Goal: Task Accomplishment & Management: Complete application form

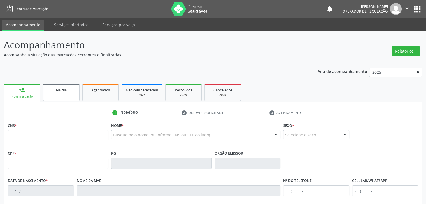
click at [74, 99] on link "Na fila" at bounding box center [61, 92] width 36 height 17
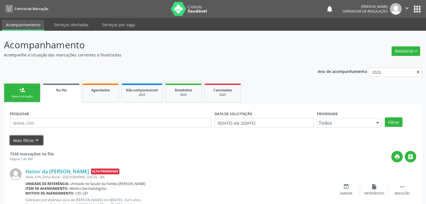
click at [18, 141] on button "Mais filtros keyboard_arrow_down" at bounding box center [26, 141] width 33 height 10
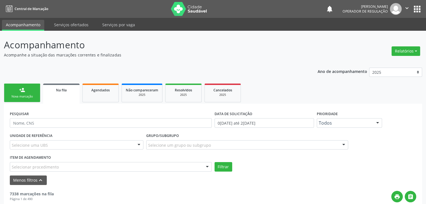
click at [57, 141] on div "Selecione uma UBS" at bounding box center [77, 146] width 134 height 10
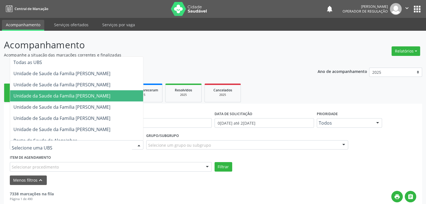
click at [82, 93] on span "Unidade da Saude da Familia [PERSON_NAME]" at bounding box center [61, 96] width 97 height 6
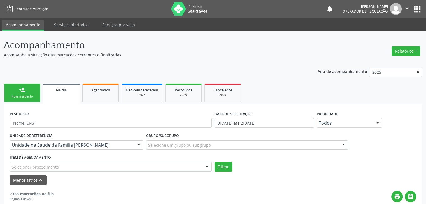
click at [225, 144] on div "Selecione um grupo ou subgrupo" at bounding box center [247, 146] width 202 height 10
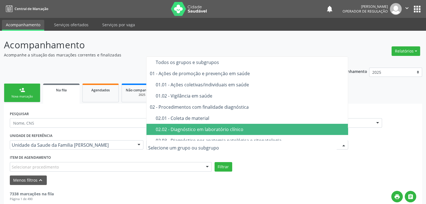
click at [222, 124] on span "02.02 - Diagnóstico em laboratório clínico" at bounding box center [247, 129] width 202 height 11
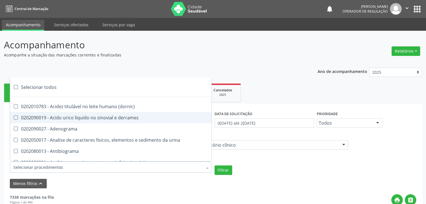
click at [36, 86] on div "Selecionar todos" at bounding box center [162, 87] width 305 height 11
checkbox input "true"
checkbox \(dornic\) "true"
checkbox derrames "true"
checkbox Adenograma "true"
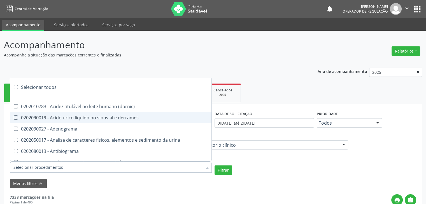
checkbox urina "true"
checkbox Antibiograma "true"
checkbox minima "true"
checkbox micobacterias "true"
checkbox blot "true"
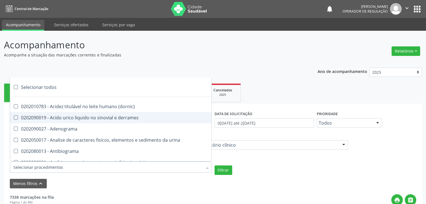
checkbox mlpa "true"
checkbox \(hanseniase\) "true"
checkbox \(controle\) "true"
checkbox \(diagnóstica\) "true"
checkbox \(gram\) "true"
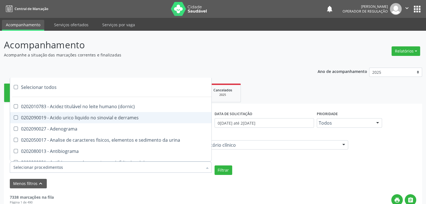
checkbox clamidia "true"
checkbox herpesvirus "true"
checkbox hematologica "true"
checkbox creatinina "true"
checkbox fosfato "true"
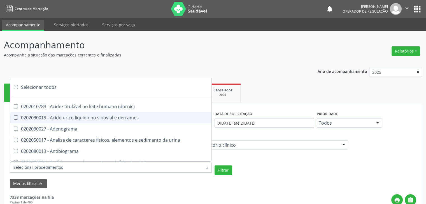
checkbox ureia "true"
checkbox osmolar "true"
checkbox addis "true"
checkbox b "true"
checkbox cd4\/cd8 "true"
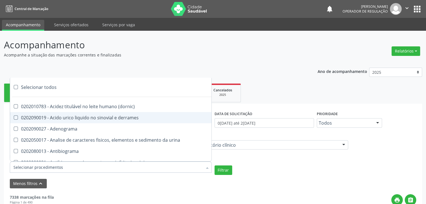
checkbox totais "true"
checkbox plaquetas "true"
checkbox reticulocitos "true"
checkbox liquor "true"
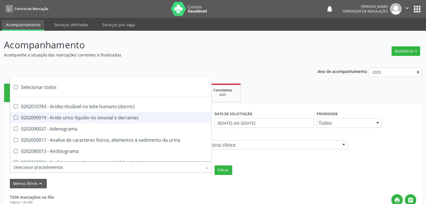
checkbox identificacao "true"
checkbox \(pos-pasteurização\) "true"
checkbox herpesvirus "true"
checkbox baar "true"
checkbox anaerobicas "true"
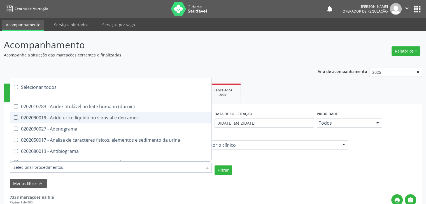
checkbox fungos "true"
checkbox \(qualitativo\) "true"
checkbox tardio\) "true"
checkbox \(qualitativo\) "true"
checkbox \(confirmatorio\) "true"
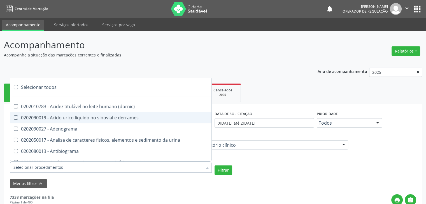
checkbox \(confirmatorio\) "true"
checkbox molecular "true"
checkbox htlv-1 "true"
checkbox biotinidase "true"
checkbox congênita "true"
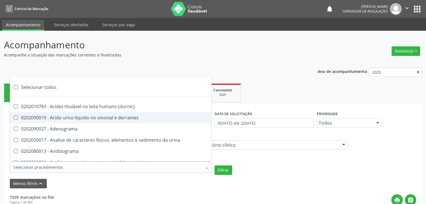
checkbox antiplaquetarios "true"
checkbox ferro "true"
checkbox bandas\) "true"
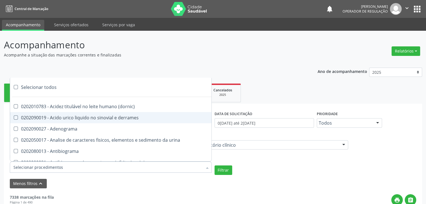
checkbox \(ch50\) "true"
checkbox aminoacidos "true"
checkbox globular "true"
checkbox dosagens\) "true"
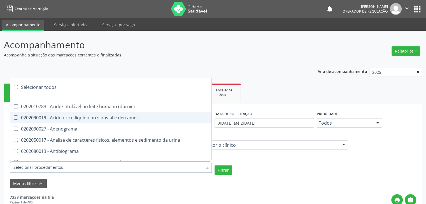
checkbox dosagens\) "true"
checkbox \(cada\) "true"
checkbox reumatoide "true"
checkbox amniotico "true"
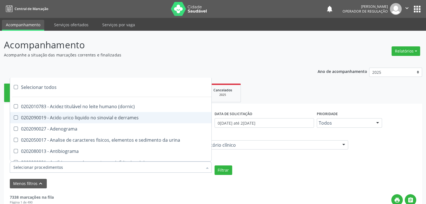
checkbox livre "true"
checkbox osmolalidade "true"
checkbox osmolaridade "true"
checkbox t3 "true"
checkbox sulfo-hemoglobina "true"
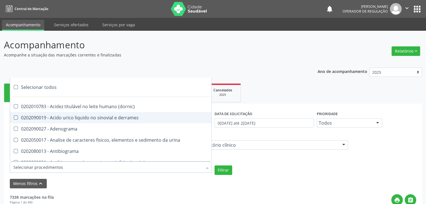
checkbox reverso "true"
checkbox coagulacao "true"
checkbox euglobulina "true"
checkbox -duke "true"
checkbox ivy "true"
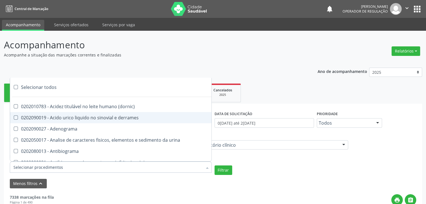
checkbox hemacias "true"
checkbox trombina "true"
checkbox ativada\) "true"
checkbox \(tap\) "true"
checkbox \(vhs\) "true"
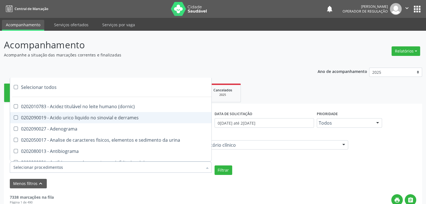
checkbox abo "true"
checkbox reativa "true"
checkbox ordenhado "true"
checkbox pezinho\) "true"
checkbox complemento "true"
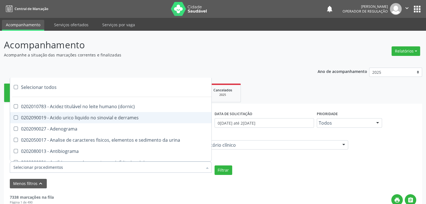
checkbox pezinho\) "true"
checkbox 17-alfa-hidroxiprogesterona "true"
checkbox totais "true"
checkbox 17-hidroxicorticosteroides "true"
checkbox d "true"
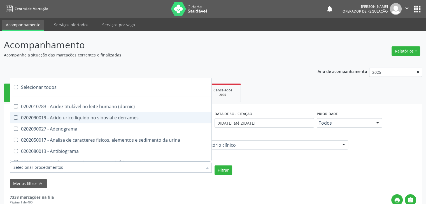
checkbox 5-nucleotidase "true"
checkbox acetona "true"
checkbox \(serotonina\) "true"
checkbox ascorbico "true"
checkbox delta-aminolevulinico "true"
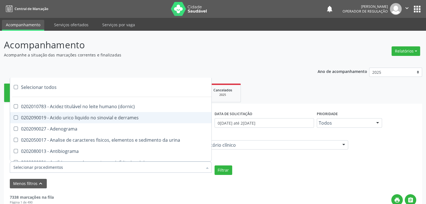
checkbox hipurico "true"
checkbox mandelico "true"
checkbox metil-hipurico "true"
checkbox urico "true"
checkbox valproico "true"
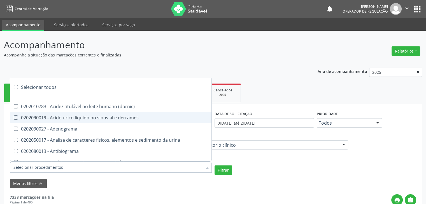
checkbox vanilmandelico "true"
checkbox \(acth\) "true"
checkbox ala-desidratase "true"
checkbox etilico "true"
checkbox aldolase "true"
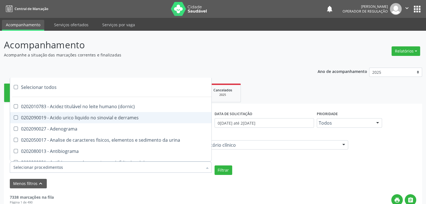
checkbox aldosterona "true"
checkbox alfa-1-antitripsina "true"
checkbox acida "true"
checkbox alfa-2-macroglobulina "true"
checkbox alfa-fetoproteina "true"
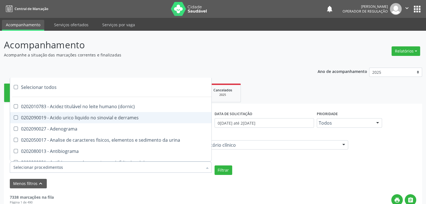
checkbox aluminio "true"
checkbox amilase "true"
checkbox aminoglicosideos "true"
checkbox amonia "true"
checkbox ciclico "true"
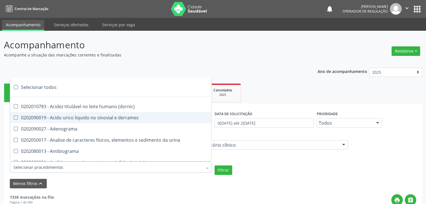
checkbox androstenediona "true"
checkbox anfetaminas "true"
checkbox circulante "true"
checkbox iga "true"
checkbox triciclicos "true"
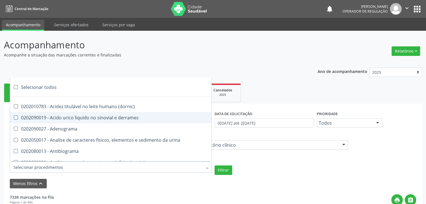
checkbox \(psa\) "true"
checkbox iii "true"
checkbox barbituratos "true"
checkbox benzodiazepinicos "true"
checkbox beta-2-microglobulina "true"
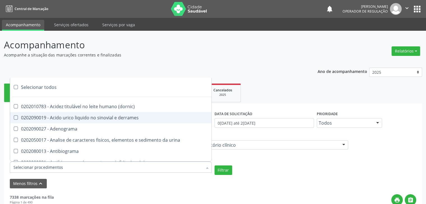
checkbox fracoes "true"
checkbox cadmio "true"
checkbox calcio "true"
checkbox ionizavel "true"
checkbox calcitonina "true"
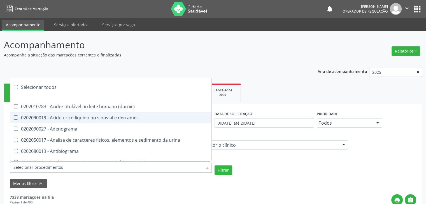
checkbox carbamazepina "true"
checkbox carboxi-hemoglobina "true"
checkbox caroteno "true"
checkbox catecolaminas "true"
checkbox chumbo "true"
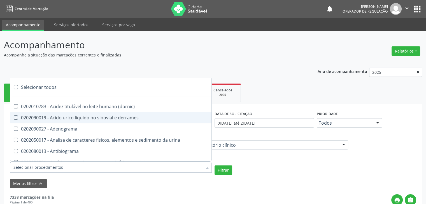
checkbox ciclosporina "true"
checkbox citrato "true"
checkbox cloreto "true"
checkbox suor "true"
checkbox cobre "true"
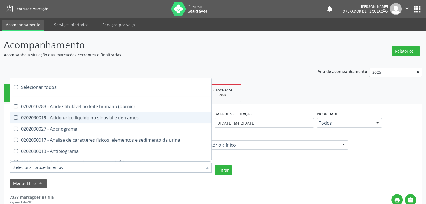
checkbox hdl "true"
checkbox ldl "true"
checkbox colinesterase "true"
checkbox c3 "true"
checkbox c4 "true"
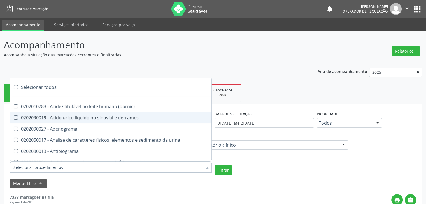
checkbox cortisol "true"
checkbox creatinina "true"
checkbox amniotico "true"
checkbox \(cpk\) "true"
checkbox crioaglutinina "true"
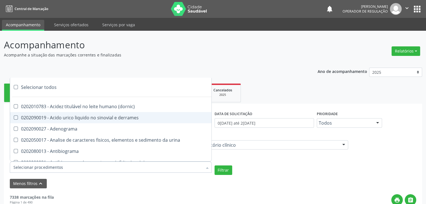
checkbox \(dhea\) "true"
checkbox alfa-hidroxibutirica "true"
checkbox glutamica "true"
checkbox latica "true"
checkbox fracionadas\) "true"
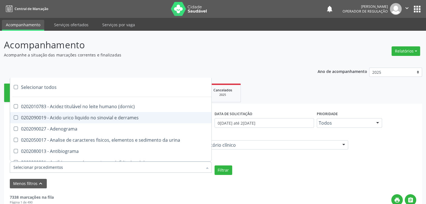
checkbox digitoxina\) "true"
checkbox \(dht\) "true"
checkbox fecal "true"
checkbox estradiol "true"
checkbox estriol "true"
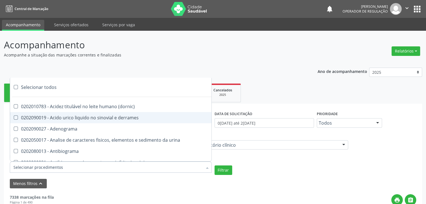
checkbox estrona "true"
checkbox etossuximida "true"
checkbox ii "true"
checkbox ix "true"
checkbox v "true"
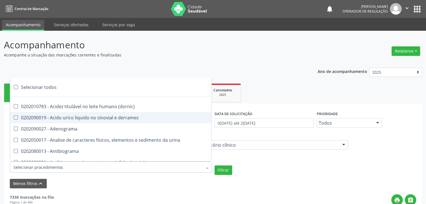
checkbox vii "true"
checkbox viii "true"
checkbox \(inibidor\) "true"
checkbox \(antigeno\) "true"
checkbox x "true"
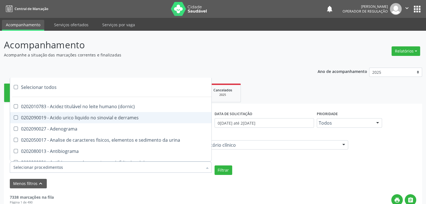
checkbox xi "true"
checkbox xii "true"
checkbox xiii "true"
checkbox tardio\) "true"
checkbox t4 "true"
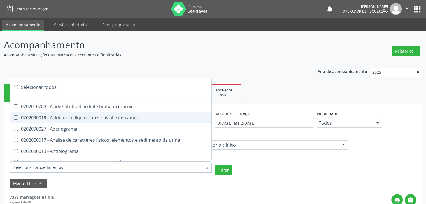
checkbox pezinho\) "true"
checkbox fenitoina "true"
checkbox fenol "true"
checkbox ferritina "true"
checkbox serico "true"
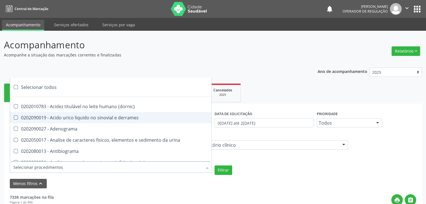
checkbox fibrinogenio "true"
checkbox folato "true"
checkbox formaldeido "true"
checkbox total "true"
checkbox alcalina "true"
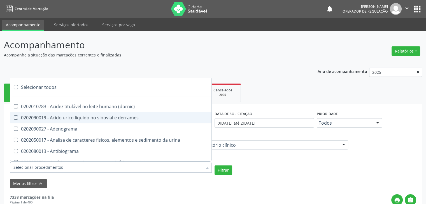
checkbox esperma "true"
checkbox fosforo "true"
checkbox acida "true"
checkbox frutose "true"
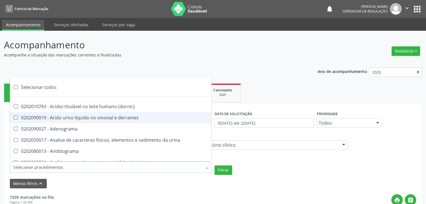
checkbox esperma "true"
checkbox galactose "true"
checkbox gt\) "true"
checkbox gastrina "true"
checkbox glicose "true"
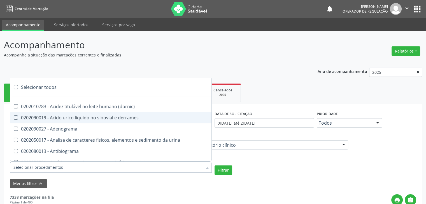
checkbox derrames "true"
checkbox desidrogenase "true"
checkbox tiroxina "true"
checkbox hcg\) "true"
checkbox fecal "true"
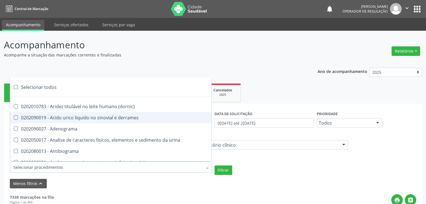
checkbox haptoglobina "true"
checkbox hemoglobina "true"
checkbox 37oc "true"
checkbox fetal "true"
checkbox glicosilada "true"
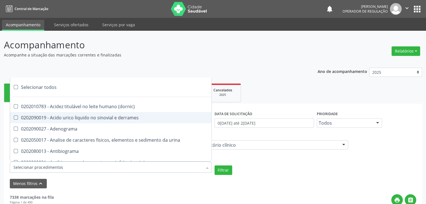
checkbox hemossiderina "true"
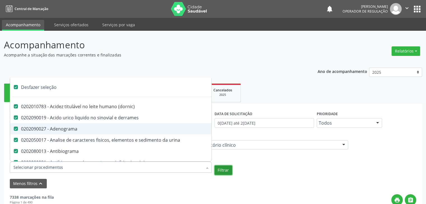
click at [226, 171] on button "Filtrar" at bounding box center [223, 171] width 18 height 10
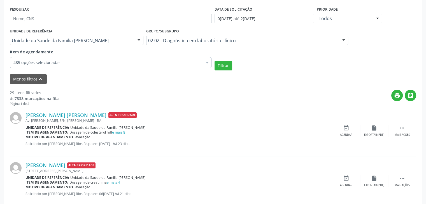
scroll to position [113, 0]
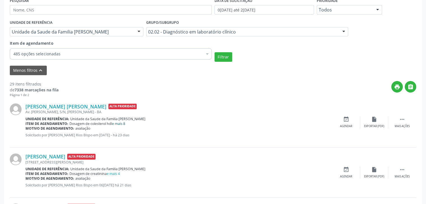
click at [121, 123] on link "e mais 8" at bounding box center [118, 123] width 13 height 5
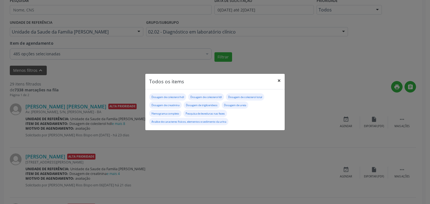
click at [281, 79] on button "×" at bounding box center [278, 81] width 11 height 14
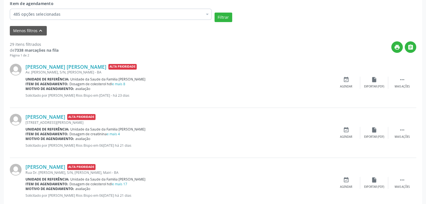
scroll to position [197, 0]
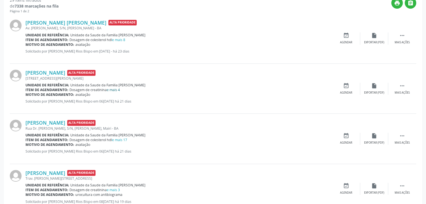
click at [114, 91] on link "e mais 4" at bounding box center [113, 90] width 13 height 5
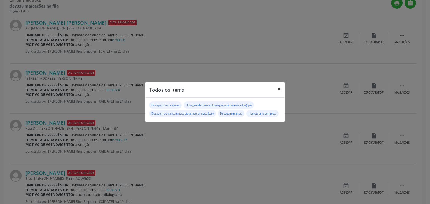
click at [279, 89] on button "×" at bounding box center [278, 89] width 11 height 14
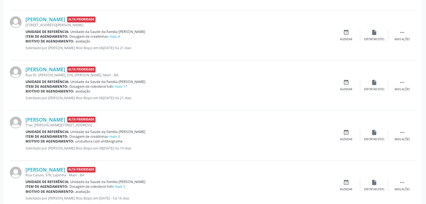
scroll to position [253, 0]
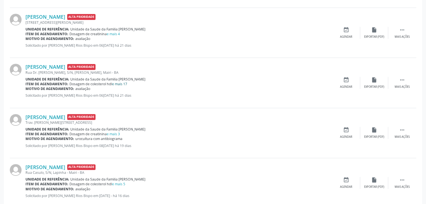
click at [121, 82] on link "e mais 17" at bounding box center [119, 84] width 15 height 5
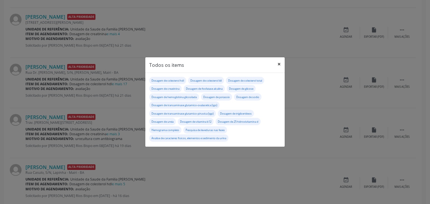
click at [279, 62] on button "×" at bounding box center [278, 64] width 11 height 14
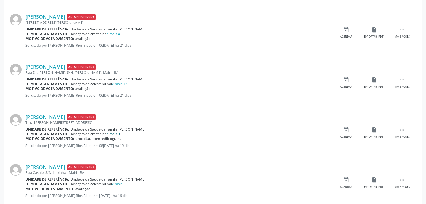
click at [117, 134] on link "e mais 3" at bounding box center [113, 134] width 13 height 5
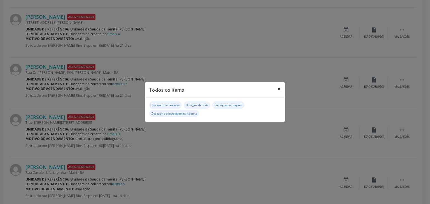
click at [276, 89] on button "×" at bounding box center [278, 89] width 11 height 14
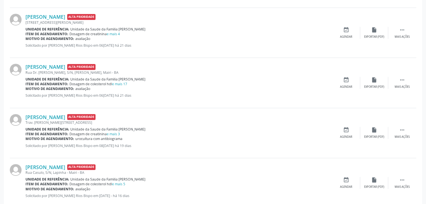
scroll to position [309, 0]
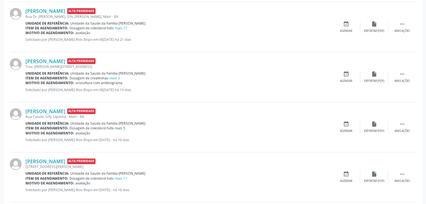
click at [121, 128] on link "e mais 5" at bounding box center [118, 128] width 13 height 5
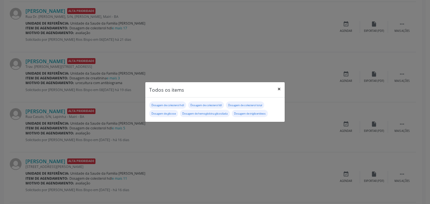
click at [277, 90] on button "×" at bounding box center [278, 89] width 11 height 14
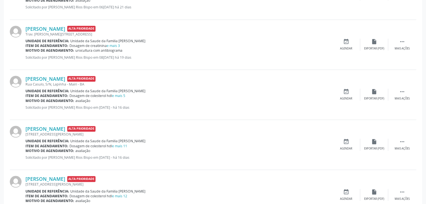
scroll to position [365, 0]
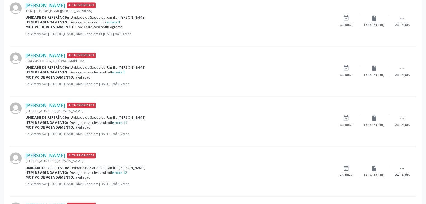
click at [118, 122] on link "e mais 11" at bounding box center [119, 122] width 15 height 5
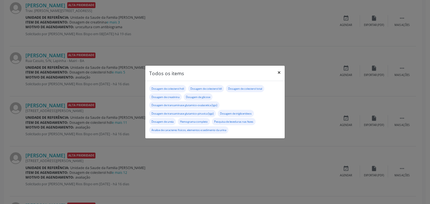
click at [281, 70] on button "×" at bounding box center [278, 73] width 11 height 14
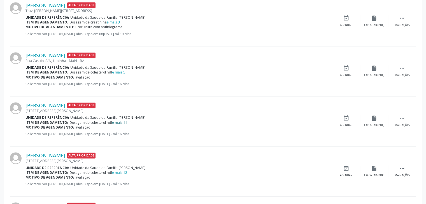
click at [121, 120] on link "e mais 11" at bounding box center [119, 122] width 15 height 5
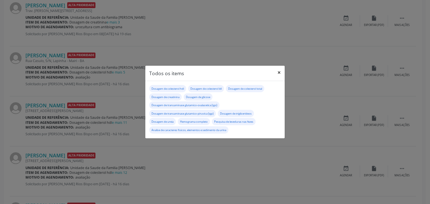
click at [279, 70] on button "×" at bounding box center [278, 73] width 11 height 14
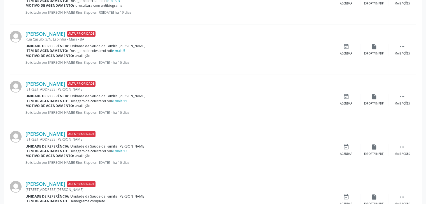
scroll to position [421, 0]
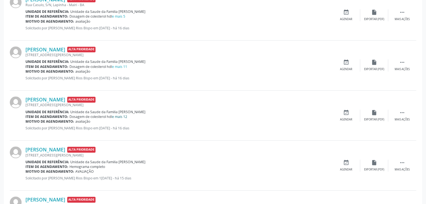
click at [121, 118] on link "e mais 12" at bounding box center [119, 116] width 15 height 5
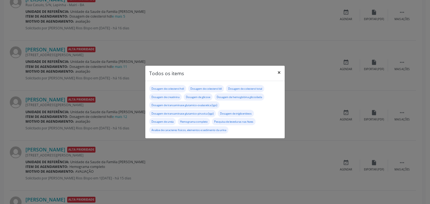
click at [277, 75] on button "×" at bounding box center [278, 73] width 11 height 14
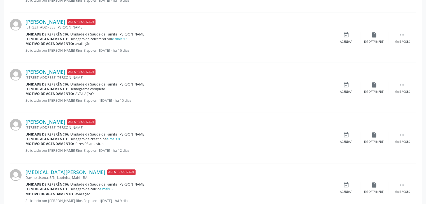
scroll to position [533, 0]
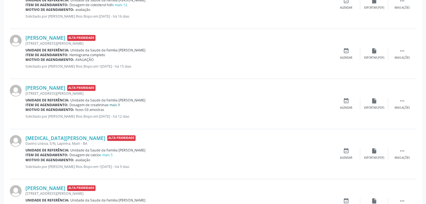
click at [114, 103] on link "e mais 9" at bounding box center [113, 105] width 13 height 5
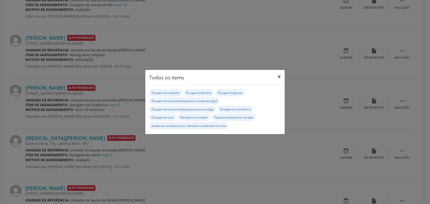
click at [277, 78] on button "×" at bounding box center [278, 77] width 11 height 14
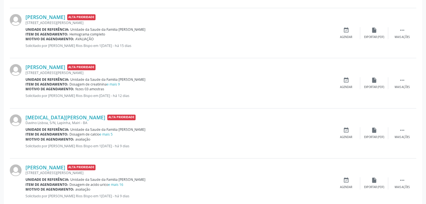
scroll to position [589, 0]
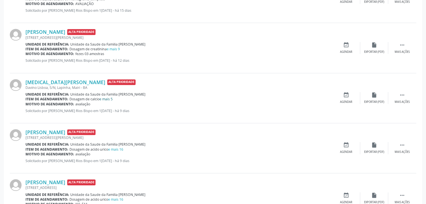
click at [106, 97] on link "e mais 5" at bounding box center [105, 99] width 13 height 5
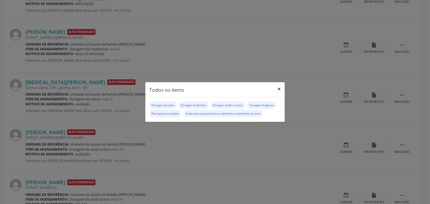
click at [279, 86] on button "×" at bounding box center [278, 89] width 11 height 14
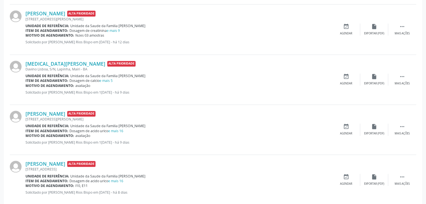
scroll to position [617, 0]
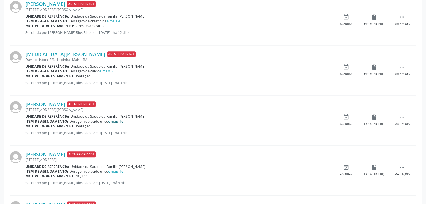
click at [115, 119] on link "e mais 16" at bounding box center [115, 121] width 15 height 5
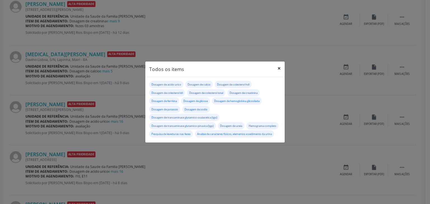
click at [280, 67] on button "×" at bounding box center [278, 69] width 11 height 14
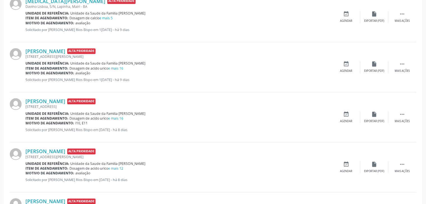
scroll to position [673, 0]
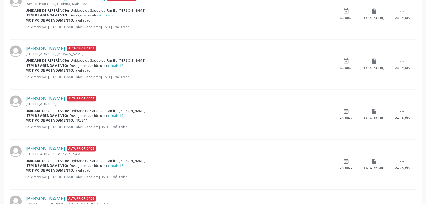
click at [113, 111] on span "Unidade da Saude da Familia [PERSON_NAME]" at bounding box center [107, 111] width 75 height 5
click at [119, 113] on link "e mais 16" at bounding box center [115, 115] width 15 height 5
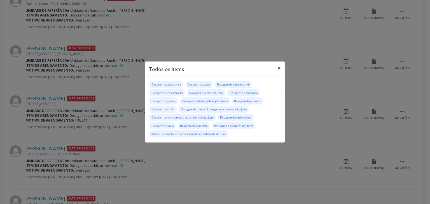
click at [284, 69] on button "×" at bounding box center [278, 69] width 11 height 14
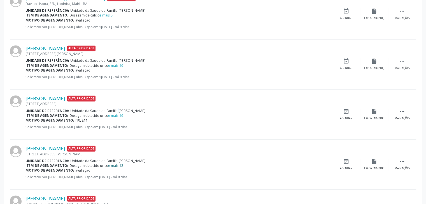
click at [119, 163] on link "e mais 12" at bounding box center [115, 165] width 15 height 5
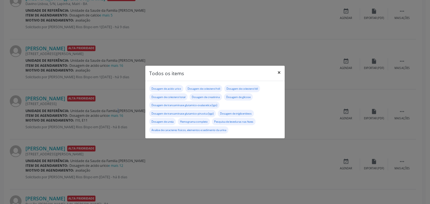
click at [284, 75] on button "×" at bounding box center [278, 73] width 11 height 14
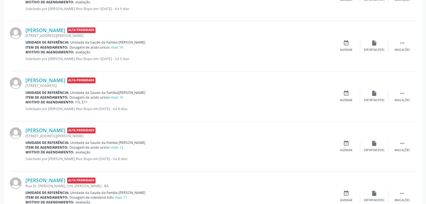
scroll to position [701, 0]
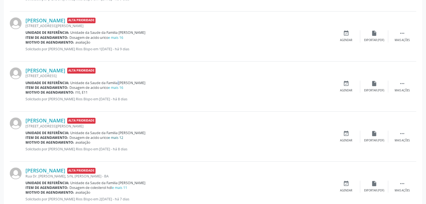
click at [119, 138] on link "e mais 12" at bounding box center [115, 137] width 15 height 5
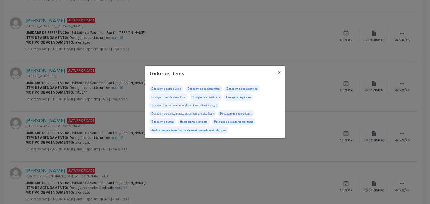
click at [273, 72] on header "Todos os items ×" at bounding box center [214, 73] width 139 height 15
click at [283, 69] on button "×" at bounding box center [278, 73] width 11 height 14
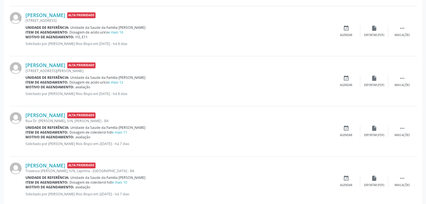
scroll to position [757, 0]
click at [119, 130] on link "e mais 11" at bounding box center [119, 132] width 15 height 5
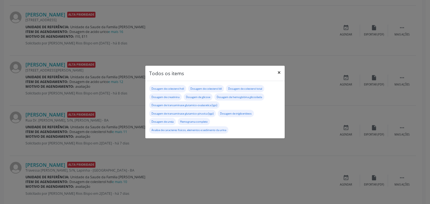
click at [280, 71] on button "×" at bounding box center [278, 73] width 11 height 14
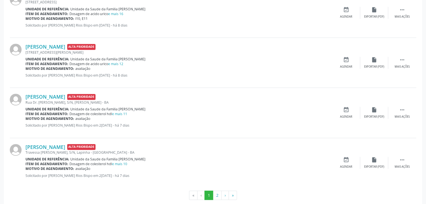
scroll to position [783, 0]
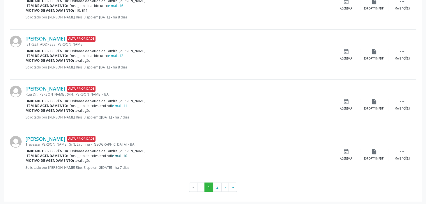
click at [118, 154] on link "e mais 10" at bounding box center [119, 156] width 15 height 5
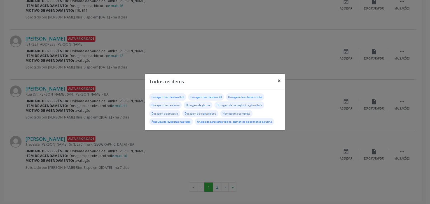
click at [279, 79] on button "×" at bounding box center [278, 81] width 11 height 14
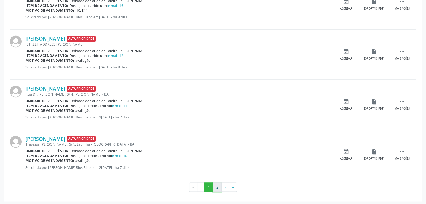
click at [217, 188] on button "2" at bounding box center [217, 188] width 9 height 10
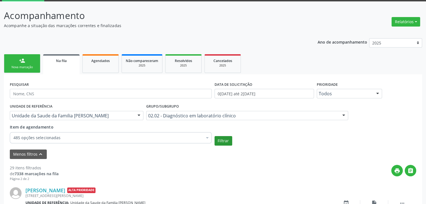
scroll to position [733, 0]
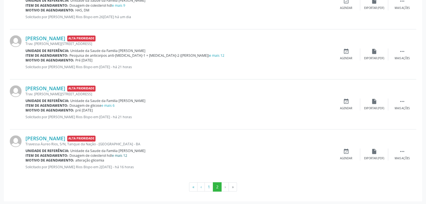
click at [122, 155] on link "e mais 12" at bounding box center [119, 155] width 15 height 5
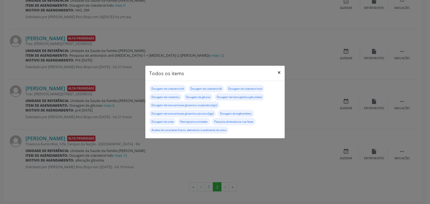
click at [279, 70] on button "×" at bounding box center [278, 73] width 11 height 14
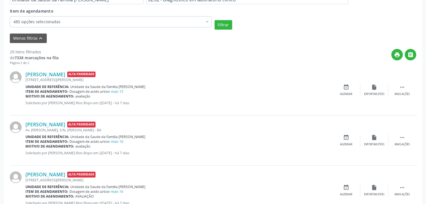
scroll to position [90, 0]
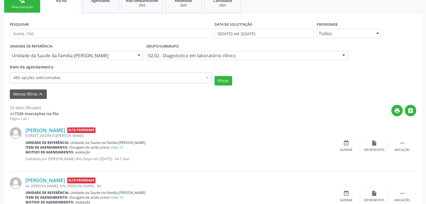
click at [124, 148] on div "Item de agendamento: Dosagem de acido urico e mais 15" at bounding box center [178, 147] width 306 height 5
click at [119, 148] on link "e mais 15" at bounding box center [115, 147] width 15 height 5
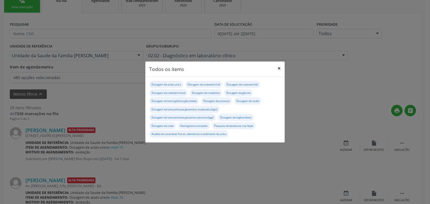
click at [275, 67] on button "×" at bounding box center [278, 69] width 11 height 14
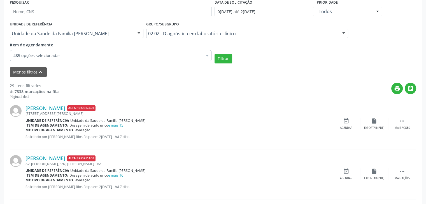
scroll to position [146, 0]
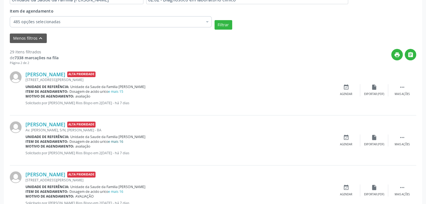
click at [121, 141] on link "e mais 16" at bounding box center [115, 141] width 15 height 5
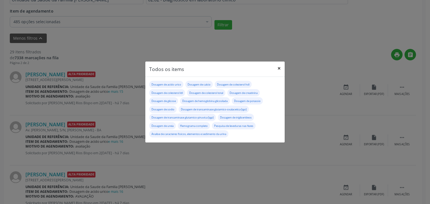
click at [280, 65] on button "×" at bounding box center [278, 69] width 11 height 14
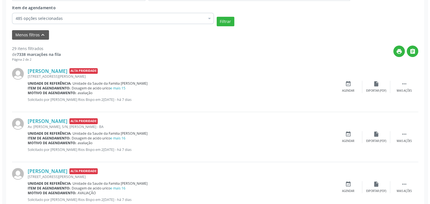
scroll to position [174, 0]
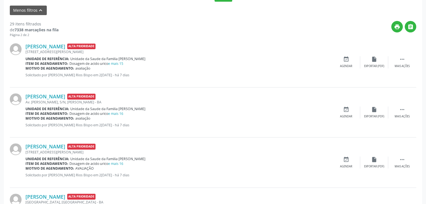
click at [119, 166] on div "Motivo de agendamento: AVALIAÇÃO" at bounding box center [178, 168] width 306 height 5
click at [119, 165] on link "e mais 16" at bounding box center [115, 164] width 15 height 5
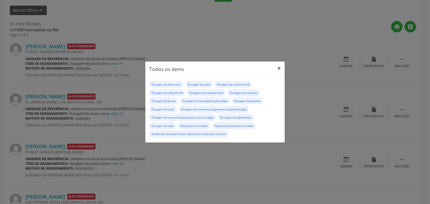
drag, startPoint x: 277, startPoint y: 65, endPoint x: 269, endPoint y: 78, distance: 15.1
click at [278, 65] on button "×" at bounding box center [278, 69] width 11 height 14
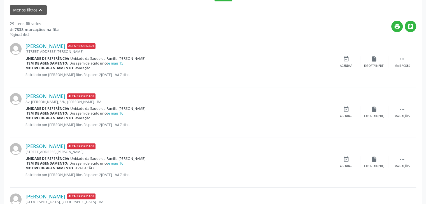
scroll to position [230, 0]
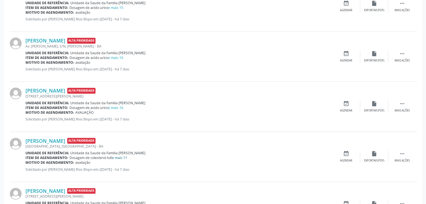
click at [120, 158] on link "e mais 11" at bounding box center [119, 158] width 15 height 5
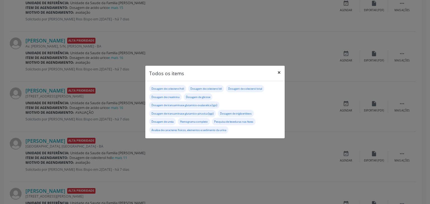
drag, startPoint x: 278, startPoint y: 69, endPoint x: 214, endPoint y: 123, distance: 83.8
click at [278, 69] on button "×" at bounding box center [278, 73] width 11 height 14
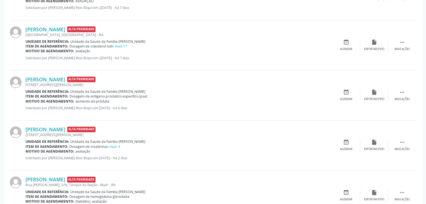
scroll to position [341, 0]
click at [112, 144] on link "e mais 3" at bounding box center [113, 146] width 13 height 5
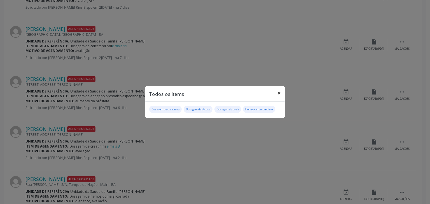
click at [278, 92] on button "×" at bounding box center [278, 93] width 11 height 14
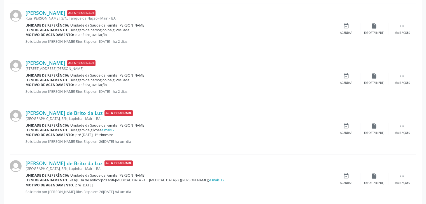
scroll to position [509, 0]
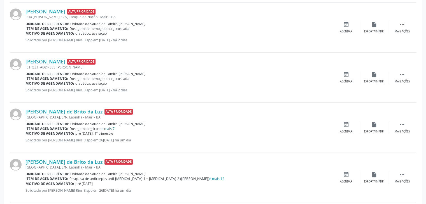
click at [112, 127] on link "e mais 7" at bounding box center [107, 129] width 13 height 5
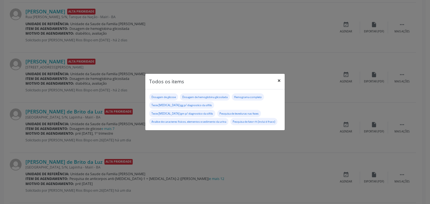
click at [280, 81] on button "×" at bounding box center [278, 81] width 11 height 14
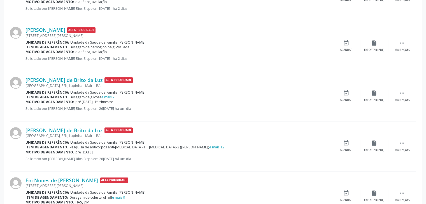
scroll to position [565, 0]
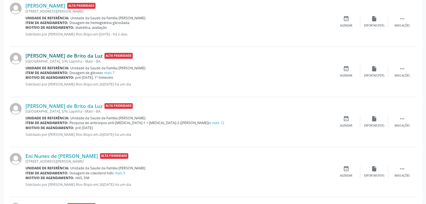
click at [48, 58] on link "Sara Amaral de Brito da Luz" at bounding box center [63, 56] width 77 height 6
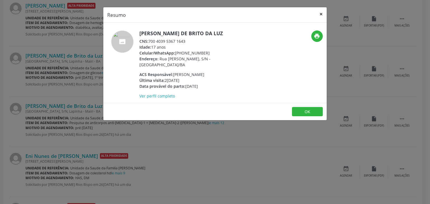
click at [318, 15] on button "×" at bounding box center [320, 14] width 11 height 14
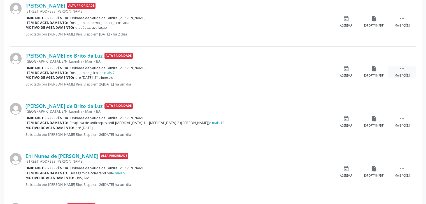
click at [396, 67] on div " Mais ações" at bounding box center [402, 72] width 28 height 12
click at [378, 70] on div "edit Editar" at bounding box center [374, 72] width 28 height 12
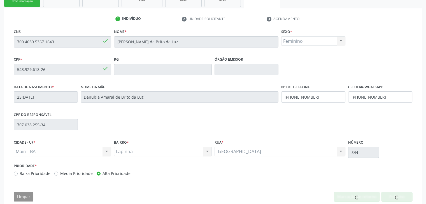
scroll to position [106, 0]
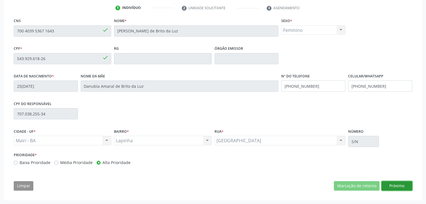
click at [399, 184] on button "Próximo" at bounding box center [396, 186] width 31 height 10
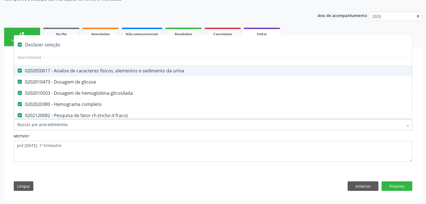
click at [44, 40] on div "Desfazer seleção" at bounding box center [232, 44] width 437 height 11
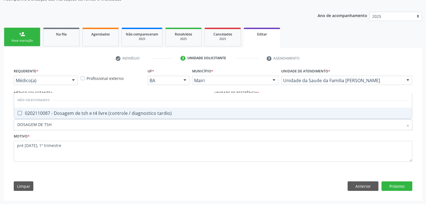
click at [77, 108] on span "0202110087 - Dosagem de tsh e t4 livre (controle / diagnostico tardio)" at bounding box center [213, 113] width 398 height 11
click at [390, 186] on button "Próximo" at bounding box center [396, 187] width 31 height 10
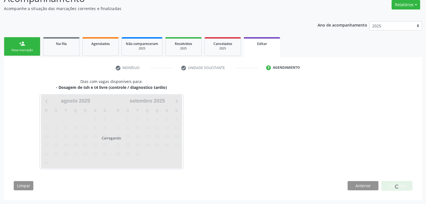
scroll to position [46, 0]
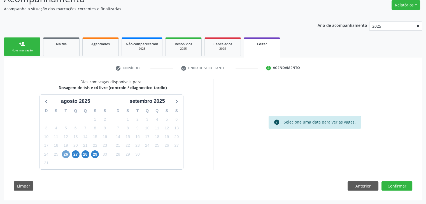
click at [64, 157] on span "26" at bounding box center [66, 155] width 8 height 8
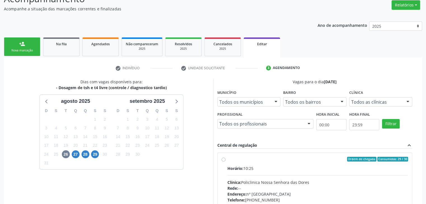
click at [264, 165] on label "Ordem de chegada Consumidos: 29 / 30 Horário: 10:25 Clínica: Policlinica Nossa …" at bounding box center [317, 200] width 181 height 86
click at [225, 162] on input "Ordem de chegada Consumidos: 29 / 30 Horário: 10:25 Clínica: Policlinica Nossa …" at bounding box center [223, 159] width 4 height 5
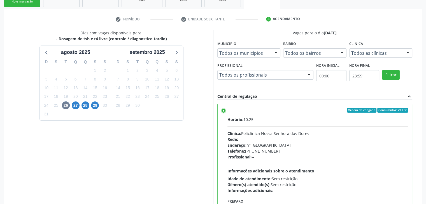
scroll to position [137, 0]
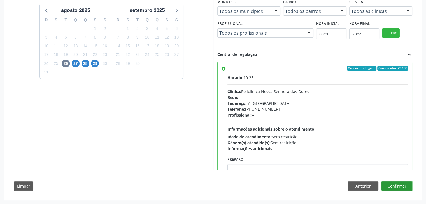
click at [392, 186] on button "Confirmar" at bounding box center [396, 187] width 31 height 10
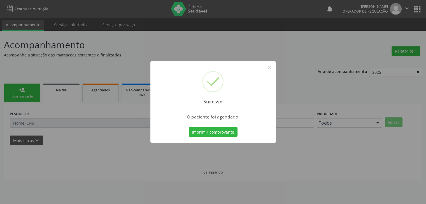
scroll to position [0, 0]
click at [275, 70] on button "×" at bounding box center [272, 68] width 10 height 10
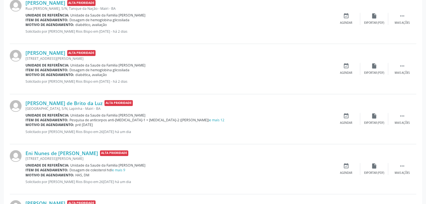
scroll to position [476, 0]
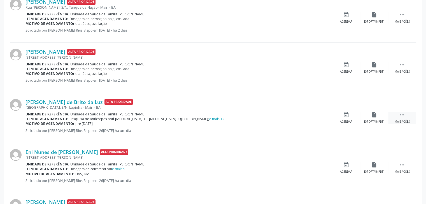
click at [401, 116] on icon "" at bounding box center [402, 115] width 6 height 6
click at [382, 116] on div "edit Editar" at bounding box center [374, 118] width 28 height 12
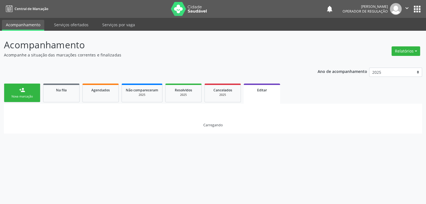
scroll to position [0, 0]
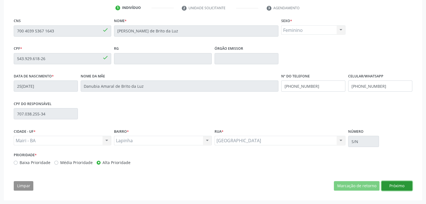
click at [411, 186] on button "Próximo" at bounding box center [396, 186] width 31 height 10
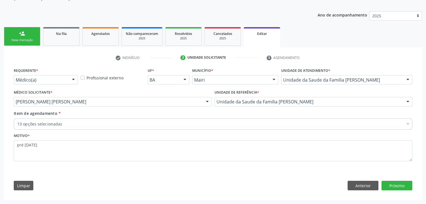
scroll to position [56, 0]
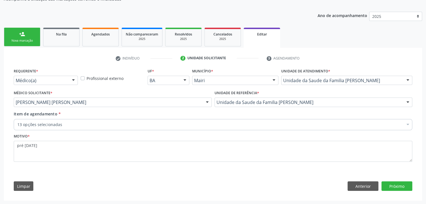
click at [108, 120] on div "13 opções selecionadas" at bounding box center [213, 124] width 398 height 11
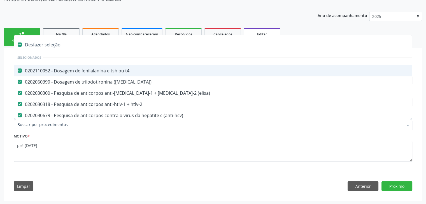
click at [37, 45] on div "Desfazer seleção" at bounding box center [232, 44] width 437 height 11
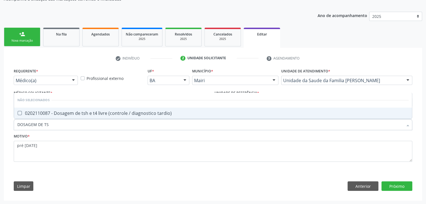
click at [75, 113] on div "0202110087 - Dosagem de tsh e t4 livre (controle / diagnostico tardio)" at bounding box center [212, 113] width 391 height 4
click at [399, 191] on div "Requerente * Médico(a) Médico(a) Enfermeiro(a) Paciente Nenhum resultado encont…" at bounding box center [213, 131] width 406 height 128
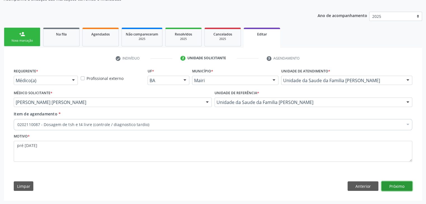
click at [400, 186] on button "Próximo" at bounding box center [396, 187] width 31 height 10
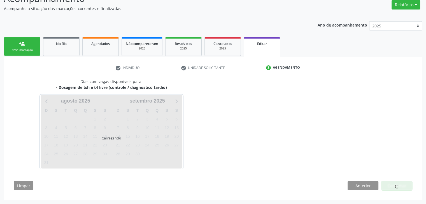
scroll to position [46, 0]
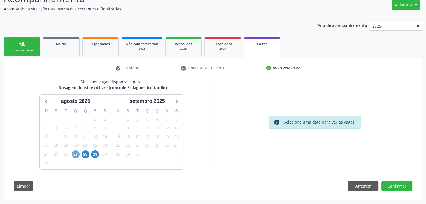
click at [73, 154] on span "27" at bounding box center [76, 155] width 8 height 8
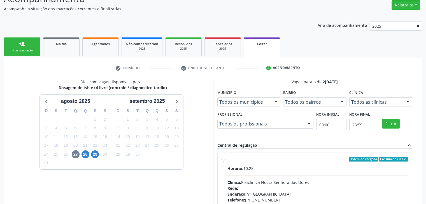
click at [256, 166] on div "Horário: 10:25" at bounding box center [317, 169] width 181 height 6
click at [225, 162] on input "Ordem de chegada Consumidos: 0 / 20 Horário: 10:25 Clínica: Policlinica Nossa S…" at bounding box center [223, 159] width 4 height 5
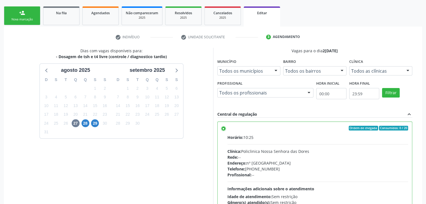
scroll to position [137, 0]
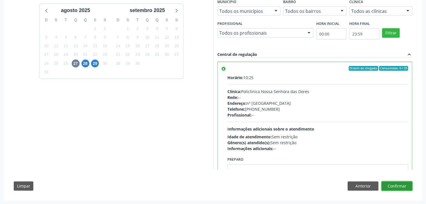
click at [397, 187] on button "Confirmar" at bounding box center [396, 187] width 31 height 10
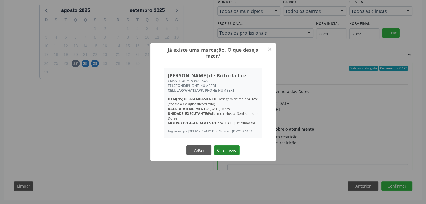
click at [226, 149] on button "Criar novo" at bounding box center [227, 151] width 26 height 10
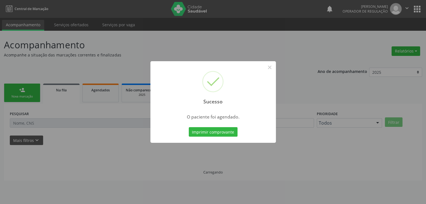
scroll to position [0, 0]
click at [271, 67] on button "×" at bounding box center [272, 68] width 10 height 10
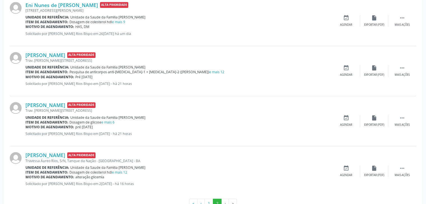
scroll to position [560, 0]
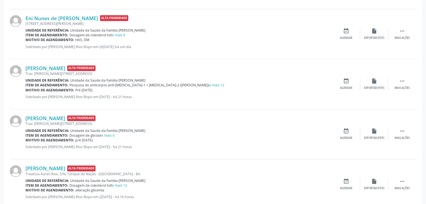
click at [394, 76] on div "Amanda Silva da Cruz Alta Prioridade Trav. Alfredo Navarro., 1, Centro - Mairi …" at bounding box center [213, 84] width 406 height 50
click at [400, 80] on icon "" at bounding box center [402, 81] width 6 height 6
click at [381, 86] on div "edit Editar" at bounding box center [374, 84] width 28 height 12
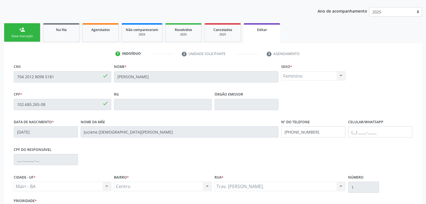
scroll to position [106, 0]
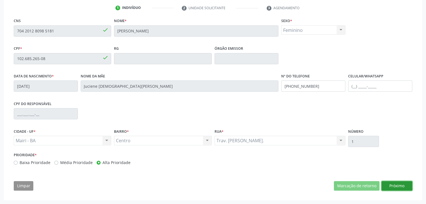
click at [395, 186] on button "Próximo" at bounding box center [396, 186] width 31 height 10
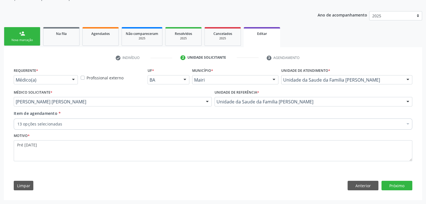
scroll to position [56, 0]
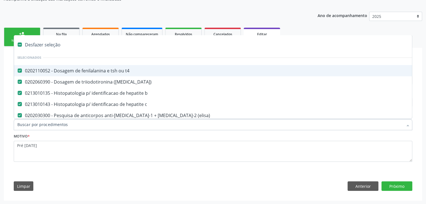
click at [52, 46] on div "Desfazer seleção" at bounding box center [232, 44] width 437 height 11
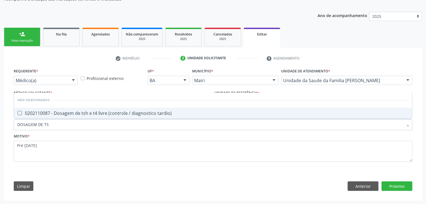
click at [137, 115] on div "0202110087 - Dosagem de tsh e t4 livre (controle / diagnostico tardio)" at bounding box center [212, 113] width 391 height 4
click at [404, 182] on button "Próximo" at bounding box center [396, 187] width 31 height 10
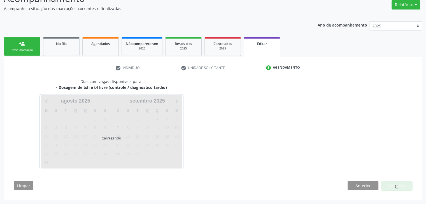
scroll to position [46, 0]
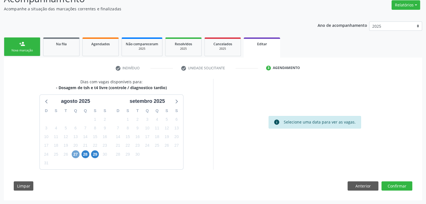
click at [76, 155] on span "27" at bounding box center [76, 155] width 8 height 8
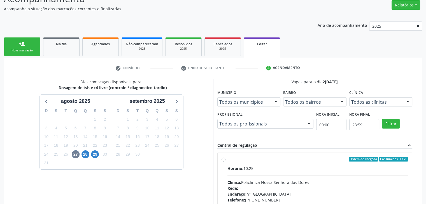
click at [292, 171] on div "Horário: 10:25" at bounding box center [317, 169] width 181 height 6
click at [225, 162] on input "Ordem de chegada Consumidos: 1 / 20 Horário: 10:25 Clínica: Policlinica Nossa S…" at bounding box center [223, 159] width 4 height 5
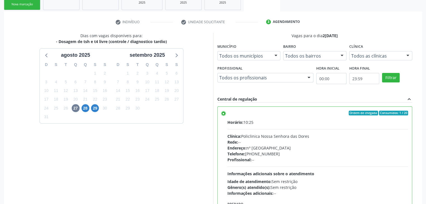
scroll to position [137, 0]
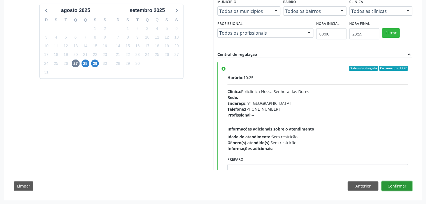
click at [395, 184] on button "Confirmar" at bounding box center [396, 187] width 31 height 10
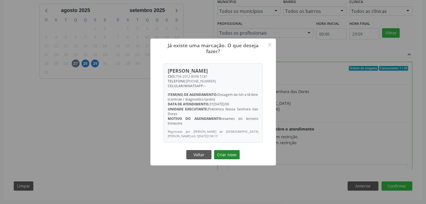
click at [227, 159] on button "Criar novo" at bounding box center [227, 155] width 26 height 10
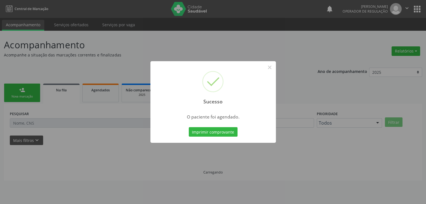
scroll to position [0, 0]
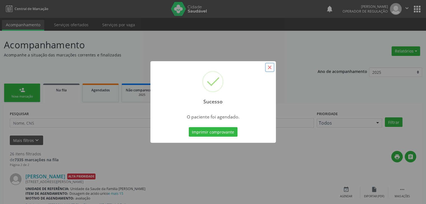
click at [270, 68] on button "×" at bounding box center [270, 68] width 10 height 10
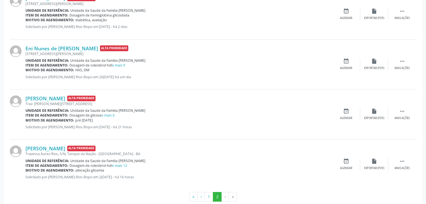
scroll to position [532, 0]
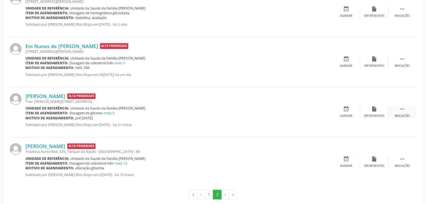
click at [406, 109] on div " Mais ações" at bounding box center [402, 112] width 28 height 12
click at [381, 112] on div "edit Editar" at bounding box center [374, 112] width 28 height 12
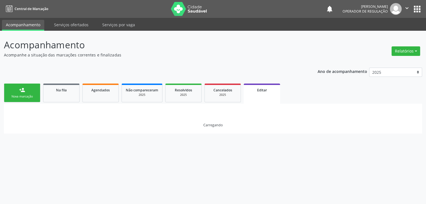
scroll to position [0, 0]
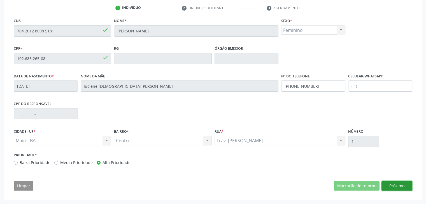
click at [406, 182] on button "Próximo" at bounding box center [396, 186] width 31 height 10
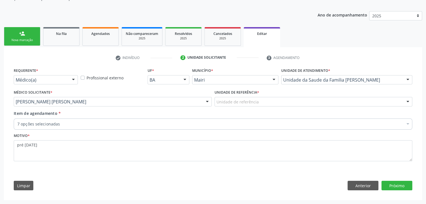
scroll to position [56, 0]
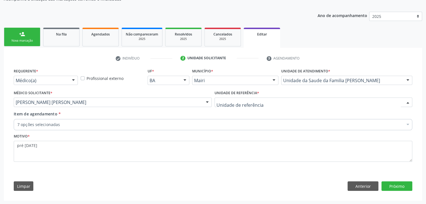
click at [269, 106] on div at bounding box center [313, 103] width 198 height 10
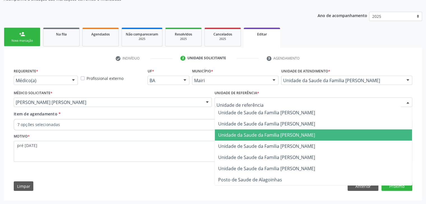
click at [283, 134] on span "Unidade da Saude da Familia [PERSON_NAME]" at bounding box center [266, 135] width 97 height 6
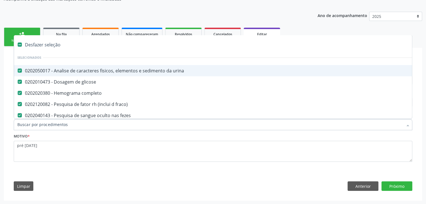
click at [40, 44] on div "Desfazer seleção" at bounding box center [232, 44] width 437 height 11
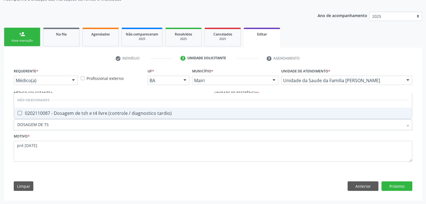
click at [39, 113] on div "0202110087 - Dosagem de tsh e t4 livre (controle / diagnostico tardio)" at bounding box center [212, 113] width 391 height 4
click at [397, 184] on button "Próximo" at bounding box center [396, 187] width 31 height 10
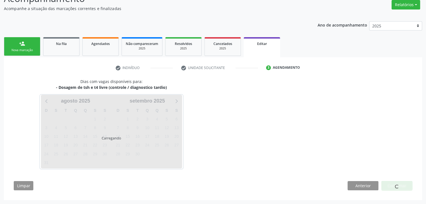
scroll to position [46, 0]
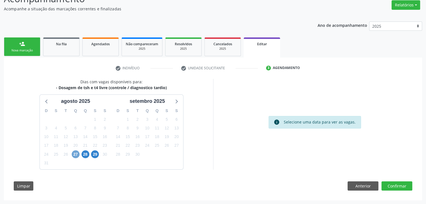
click at [76, 154] on span "27" at bounding box center [76, 155] width 8 height 8
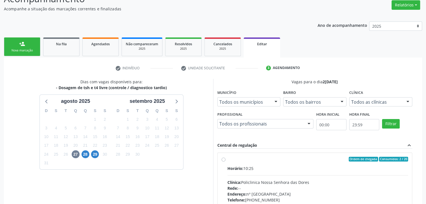
click at [291, 184] on div "Clínica: Policlinica Nossa Senhora das Dores" at bounding box center [317, 183] width 181 height 6
click at [225, 162] on input "Ordem de chegada Consumidos: 2 / 20 Horário: 10:25 Clínica: Policlinica Nossa S…" at bounding box center [223, 159] width 4 height 5
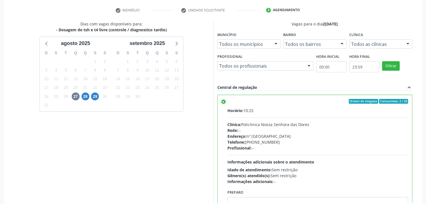
scroll to position [137, 0]
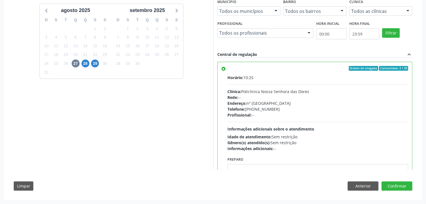
click at [387, 181] on div "Dias com vagas disponíveis para: - Dosagem de tsh e t4 livre (controle / diagno…" at bounding box center [213, 91] width 406 height 207
click at [396, 190] on div "Confirmar" at bounding box center [396, 187] width 31 height 10
click at [397, 186] on button "Confirmar" at bounding box center [396, 187] width 31 height 10
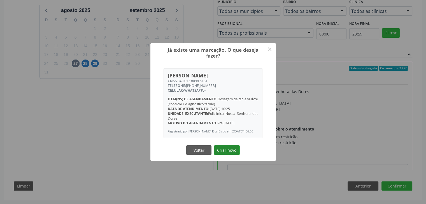
click at [234, 153] on button "Criar novo" at bounding box center [227, 151] width 26 height 10
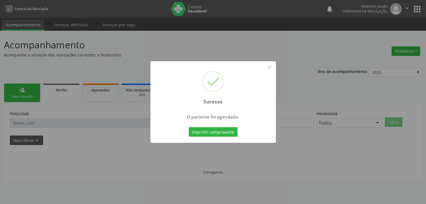
scroll to position [0, 0]
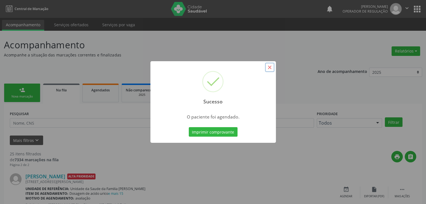
click at [273, 66] on button "×" at bounding box center [270, 68] width 10 height 10
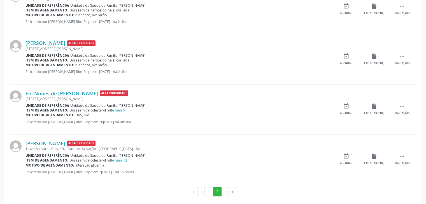
scroll to position [489, 0]
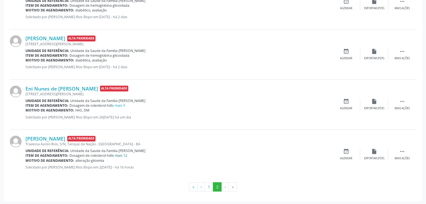
click at [121, 154] on link "e mais 12" at bounding box center [119, 155] width 15 height 5
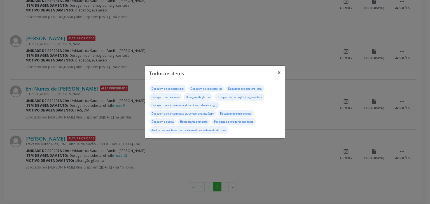
click at [274, 74] on button "×" at bounding box center [278, 73] width 11 height 14
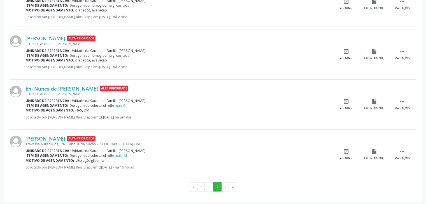
click at [119, 108] on div "Motivo de agendamento: HAS, DM" at bounding box center [178, 110] width 306 height 5
click at [125, 106] on link "e mais 9" at bounding box center [118, 105] width 13 height 5
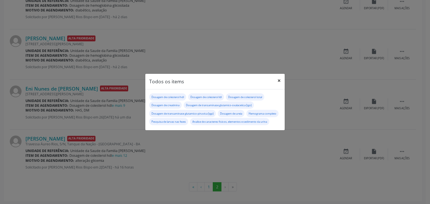
click at [277, 75] on button "×" at bounding box center [278, 81] width 11 height 14
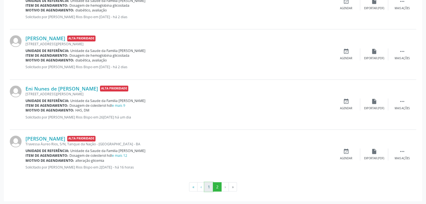
click at [208, 182] on button "1" at bounding box center [208, 187] width 9 height 10
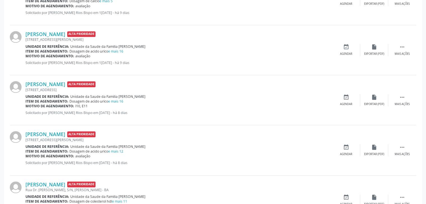
scroll to position [740, 0]
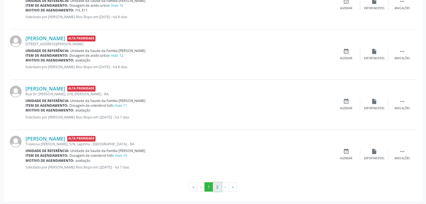
click at [216, 184] on button "2" at bounding box center [217, 187] width 9 height 10
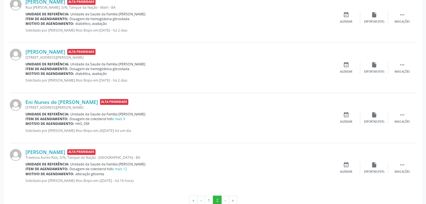
scroll to position [489, 0]
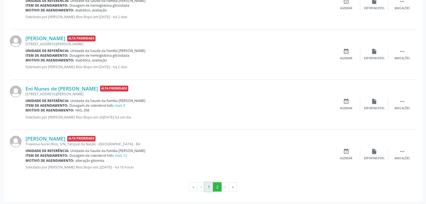
click at [205, 186] on button "1" at bounding box center [208, 187] width 9 height 10
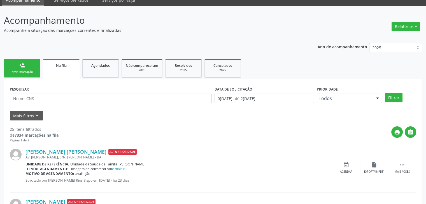
scroll to position [84, 0]
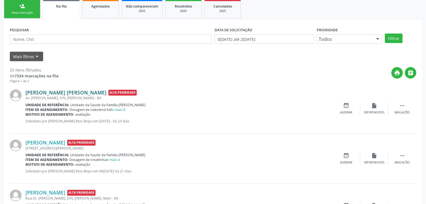
click at [63, 91] on link "Silas Santana Cerqueiras Silva" at bounding box center [65, 93] width 81 height 6
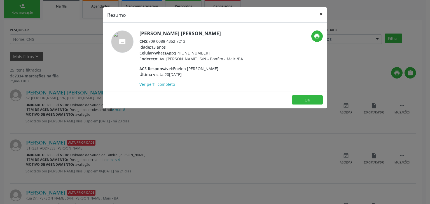
click at [322, 12] on button "×" at bounding box center [320, 14] width 11 height 14
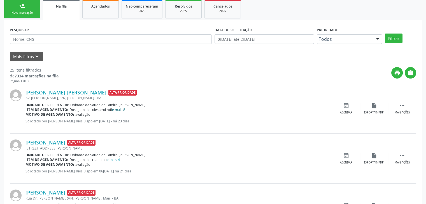
click at [120, 109] on link "e mais 8" at bounding box center [118, 109] width 13 height 5
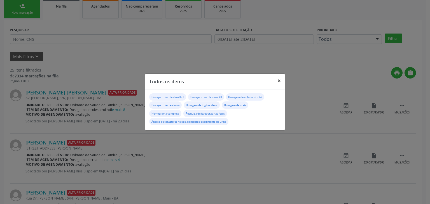
click at [275, 81] on button "×" at bounding box center [278, 81] width 11 height 14
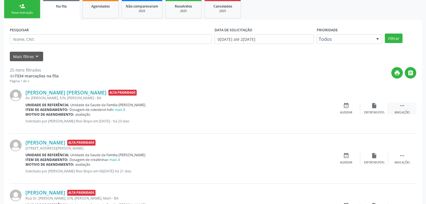
click at [400, 108] on icon "" at bounding box center [402, 106] width 6 height 6
click at [368, 104] on div "edit Editar" at bounding box center [374, 109] width 28 height 12
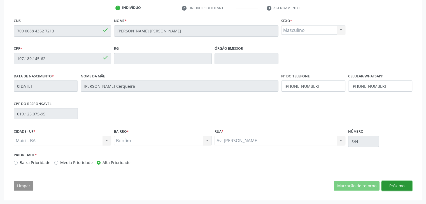
click at [391, 188] on button "Próximo" at bounding box center [396, 186] width 31 height 10
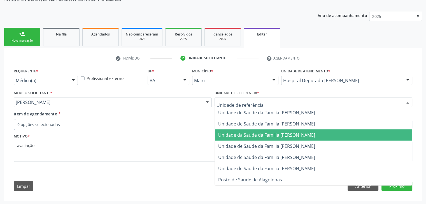
click at [287, 138] on span "Unidade da Saude da Familia [PERSON_NAME]" at bounding box center [313, 135] width 197 height 11
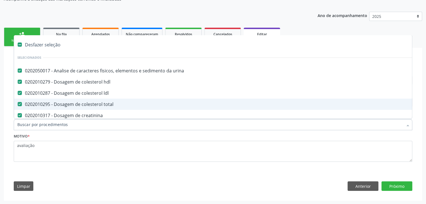
click at [48, 41] on div "Desfazer seleção" at bounding box center [232, 44] width 437 height 11
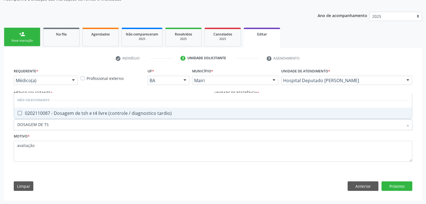
click at [73, 115] on div "0202110087 - Dosagem de tsh e t4 livre (controle / diagnostico tardio)" at bounding box center [212, 113] width 391 height 4
click at [398, 183] on button "Próximo" at bounding box center [396, 187] width 31 height 10
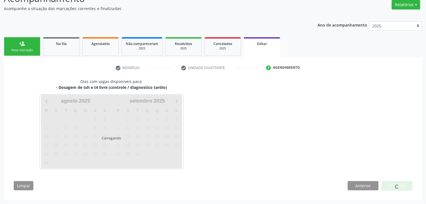
scroll to position [46, 0]
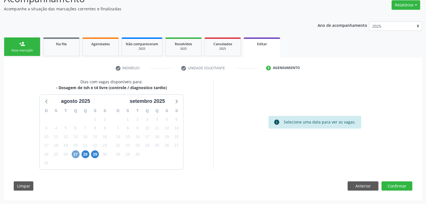
click at [74, 155] on span "27" at bounding box center [76, 155] width 8 height 8
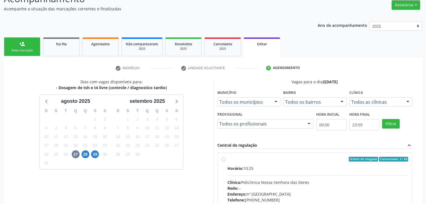
click at [299, 173] on div "Horário: 10:25 Clínica: Policlinica Nossa Senhora das Dores Rede: -- Endereço: …" at bounding box center [317, 204] width 181 height 77
click at [225, 162] on input "Ordem de chegada Consumidos: 3 / 20 Horário: 10:25 Clínica: Policlinica Nossa S…" at bounding box center [223, 159] width 4 height 5
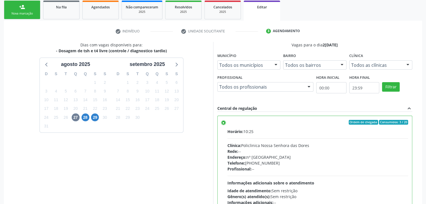
scroll to position [137, 0]
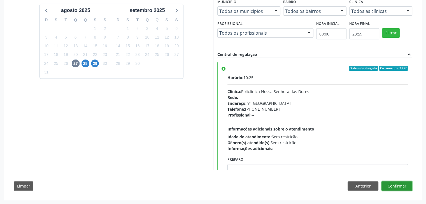
click at [393, 185] on button "Confirmar" at bounding box center [396, 187] width 31 height 10
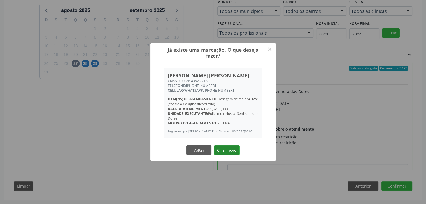
click at [222, 151] on button "Criar novo" at bounding box center [227, 151] width 26 height 10
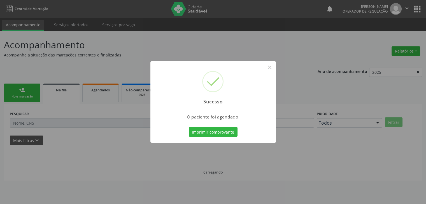
scroll to position [0, 0]
click at [272, 66] on button "×" at bounding box center [272, 68] width 10 height 10
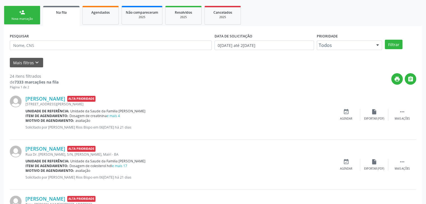
scroll to position [140, 0]
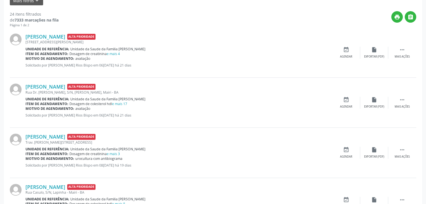
click at [115, 51] on span "Unidade da Saude da Familia [PERSON_NAME]" at bounding box center [107, 49] width 75 height 5
click at [111, 52] on link "e mais 4" at bounding box center [113, 54] width 13 height 5
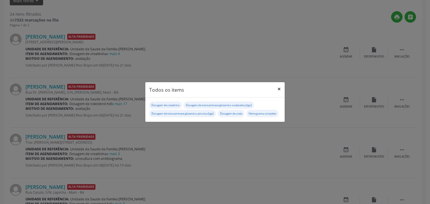
click at [281, 82] on button "×" at bounding box center [278, 89] width 11 height 14
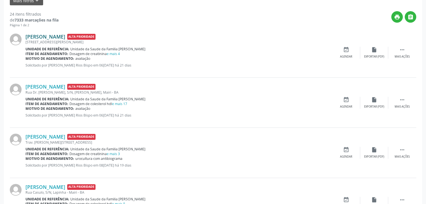
click at [41, 39] on link "[PERSON_NAME]" at bounding box center [45, 37] width 40 height 6
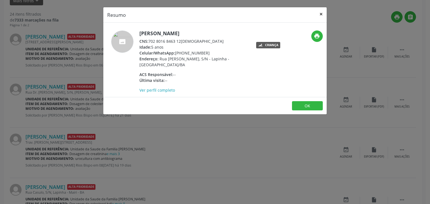
click at [320, 17] on button "×" at bounding box center [320, 14] width 11 height 14
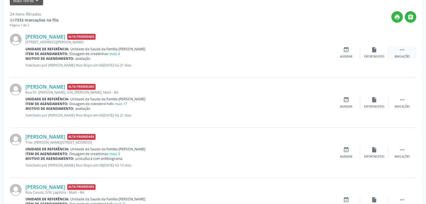
click at [399, 52] on div " Mais ações" at bounding box center [402, 53] width 28 height 12
click at [380, 53] on div "edit Editar" at bounding box center [374, 53] width 28 height 12
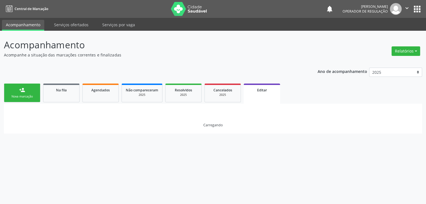
scroll to position [0, 0]
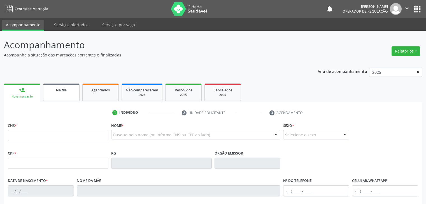
click at [54, 90] on div "Na fila" at bounding box center [61, 90] width 28 height 6
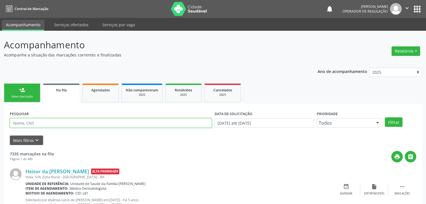
click at [52, 123] on input "text" at bounding box center [111, 123] width 202 height 10
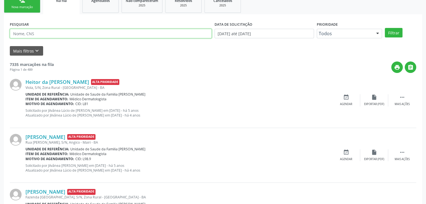
scroll to position [28, 0]
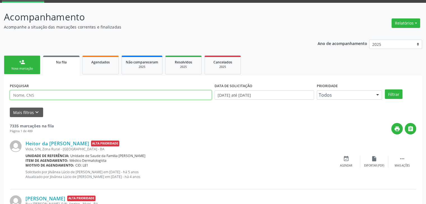
click at [34, 97] on input "text" at bounding box center [111, 95] width 202 height 10
type input "JOSE FERREIRA"
click at [385, 90] on button "Filtrar" at bounding box center [394, 95] width 18 height 10
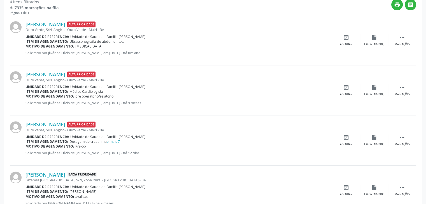
scroll to position [173, 0]
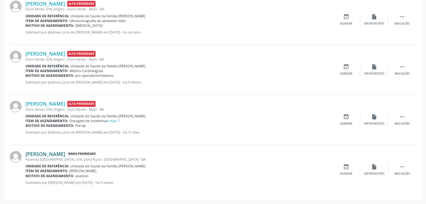
click at [43, 153] on link "Jose Ferreira" at bounding box center [45, 154] width 40 height 6
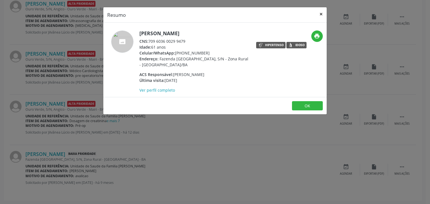
click at [319, 13] on button "×" at bounding box center [320, 14] width 11 height 14
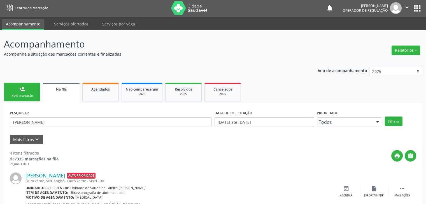
scroll to position [0, 0]
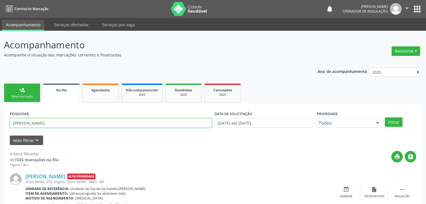
drag, startPoint x: 56, startPoint y: 121, endPoint x: 0, endPoint y: 130, distance: 56.7
click at [0, 130] on div "Acompanhamento Acompanhe a situação das marcações correntes e finalizadas Relat…" at bounding box center [213, 204] width 426 height 347
click at [385, 118] on button "Filtrar" at bounding box center [394, 123] width 18 height 10
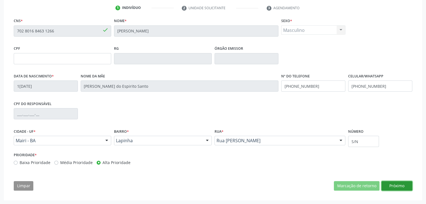
click at [397, 186] on button "Próximo" at bounding box center [396, 186] width 31 height 10
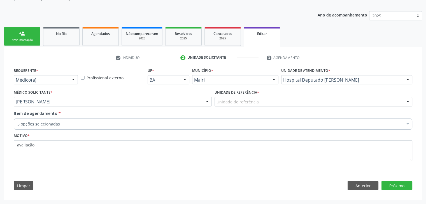
scroll to position [56, 0]
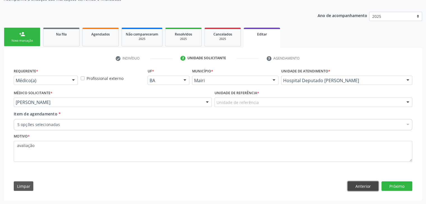
click at [362, 188] on button "Anterior" at bounding box center [362, 187] width 31 height 10
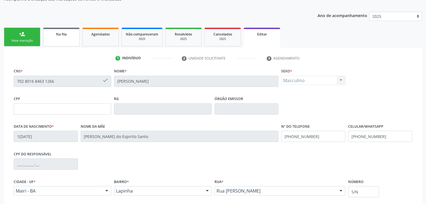
click at [53, 38] on link "Na fila" at bounding box center [61, 37] width 36 height 19
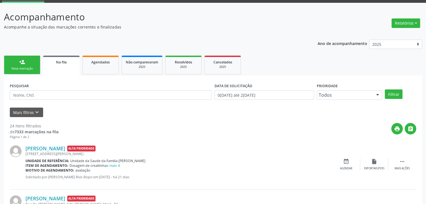
scroll to position [84, 0]
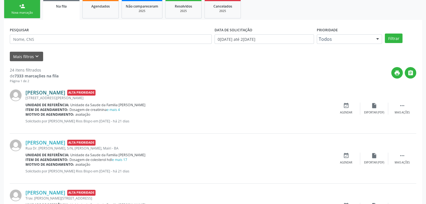
click at [51, 92] on link "[PERSON_NAME]" at bounding box center [45, 93] width 40 height 6
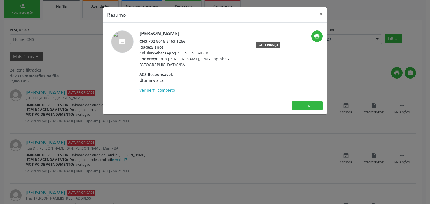
click at [50, 187] on div "Resumo × [PERSON_NAME] CNS: 702 8016 8463 1266 Idade: 5 anos Celular/WhatsApp: …" at bounding box center [215, 102] width 430 height 204
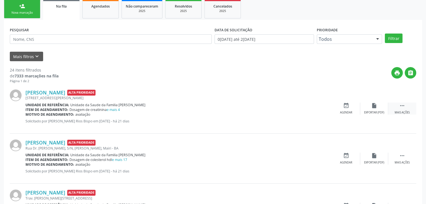
click at [406, 107] on div " Mais ações" at bounding box center [402, 109] width 28 height 12
click at [371, 107] on icon "edit" at bounding box center [374, 106] width 6 height 6
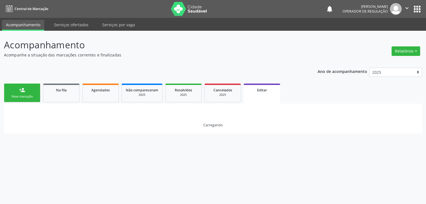
scroll to position [0, 0]
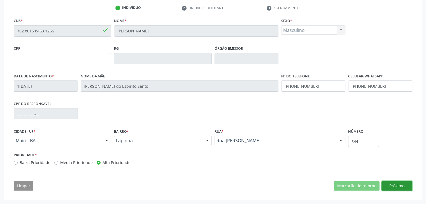
click at [389, 188] on button "Próximo" at bounding box center [396, 186] width 31 height 10
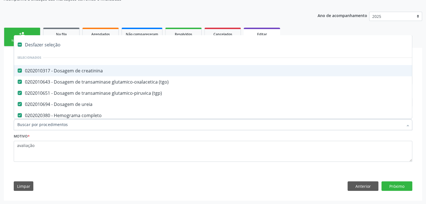
click at [31, 45] on div "Desfazer seleção" at bounding box center [232, 44] width 437 height 11
checkbox creatinina "false"
checkbox \(tgo\) "false"
checkbox \(tgp\) "false"
checkbox ureia "false"
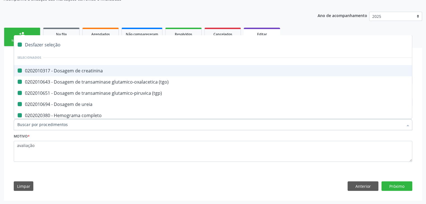
checkbox completo "false"
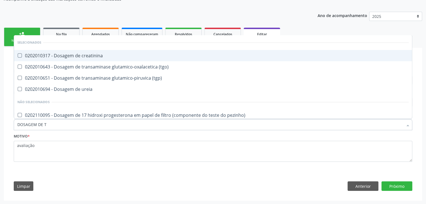
type input "DOSAGEM DE TS"
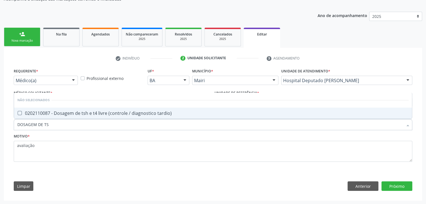
click at [70, 113] on div "0202110087 - Dosagem de tsh e t4 livre (controle / diagnostico tardio)" at bounding box center [212, 113] width 391 height 4
checkbox tardio\) "true"
click at [412, 186] on div "Requerente * Médico(a) Médico(a) Enfermeiro(a) Paciente Nenhum resultado encont…" at bounding box center [213, 131] width 406 height 128
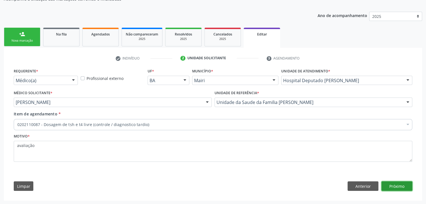
click at [398, 184] on button "Próximo" at bounding box center [396, 187] width 31 height 10
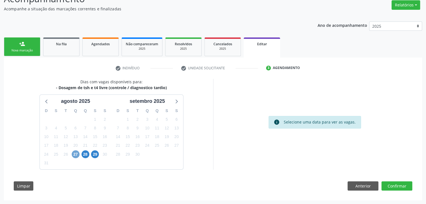
click at [75, 154] on span "27" at bounding box center [76, 155] width 8 height 8
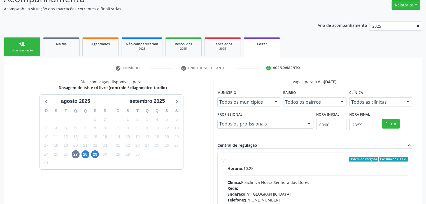
click at [288, 179] on div "Horário: 10:25 Clínica: Policlinica Nossa Senhora das Dores Rede: -- Endereço: …" at bounding box center [317, 204] width 181 height 77
click at [225, 162] on input "Ordem de chegada Consumidos: 4 / 20 Horário: 10:25 Clínica: Policlinica [GEOGRA…" at bounding box center [223, 159] width 4 height 5
radio input "true"
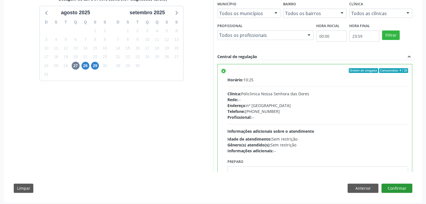
scroll to position [137, 0]
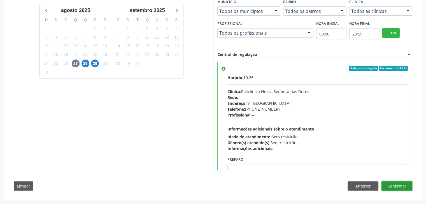
click at [395, 183] on button "Confirmar" at bounding box center [396, 187] width 31 height 10
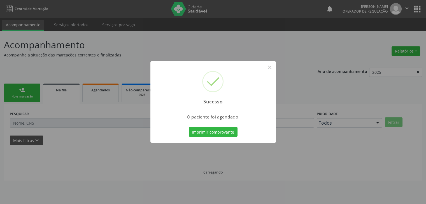
scroll to position [0, 0]
click at [270, 64] on button "×" at bounding box center [272, 68] width 10 height 10
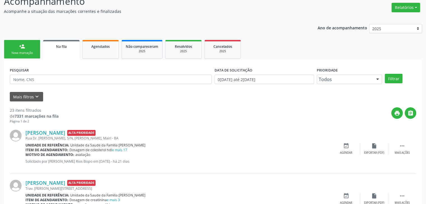
scroll to position [84, 0]
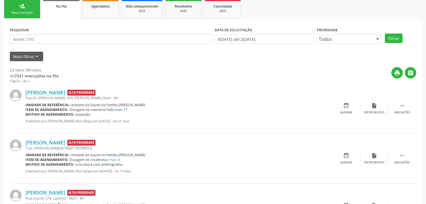
click at [119, 110] on link "e mais 17" at bounding box center [119, 109] width 15 height 5
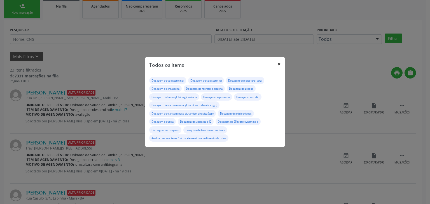
click at [280, 65] on button "×" at bounding box center [278, 64] width 11 height 14
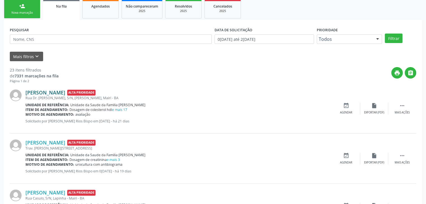
click at [36, 93] on link "[PERSON_NAME]" at bounding box center [45, 93] width 40 height 6
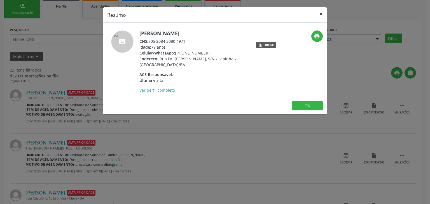
click at [321, 10] on button "×" at bounding box center [320, 14] width 11 height 14
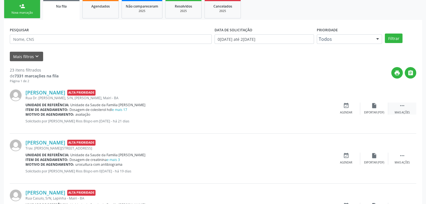
click at [396, 112] on div "Mais ações" at bounding box center [401, 113] width 15 height 4
click at [366, 112] on div "edit Editar" at bounding box center [374, 109] width 28 height 12
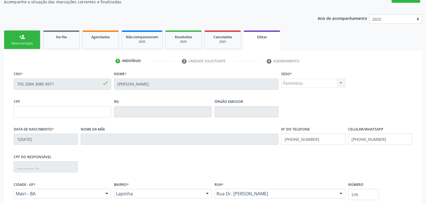
scroll to position [106, 0]
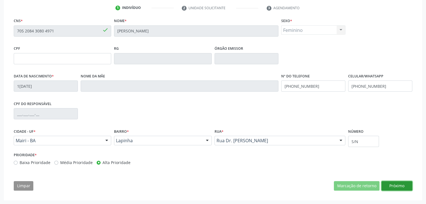
click at [393, 185] on button "Próximo" at bounding box center [396, 186] width 31 height 10
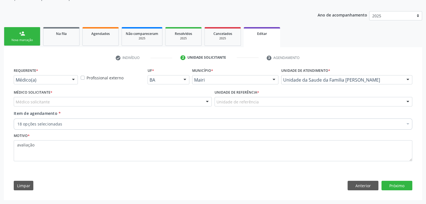
scroll to position [56, 0]
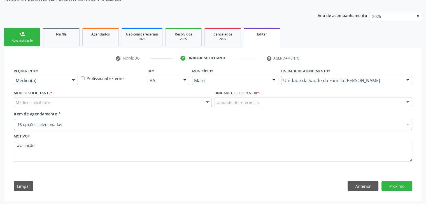
click at [114, 100] on div "Médico solicitante" at bounding box center [113, 103] width 198 height 10
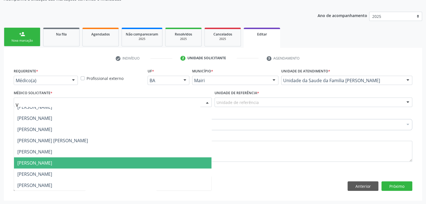
scroll to position [0, 0]
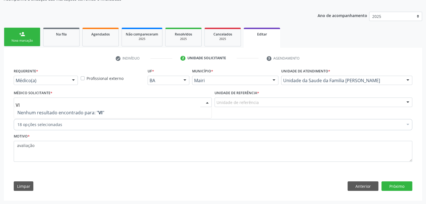
type input "V"
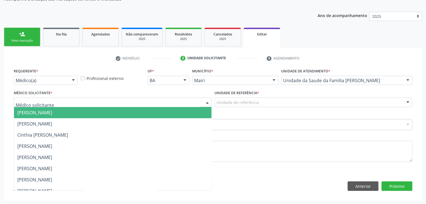
click at [94, 61] on ul "check Indivíduo 2 Unidade solicitante 3 Agendamento" at bounding box center [213, 58] width 406 height 9
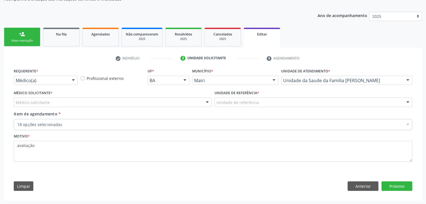
click at [69, 104] on div "Médico solicitante" at bounding box center [113, 103] width 198 height 10
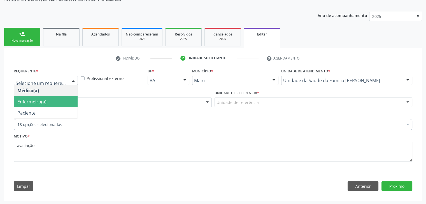
click at [42, 97] on span "Enfermeiro(a)" at bounding box center [46, 101] width 64 height 11
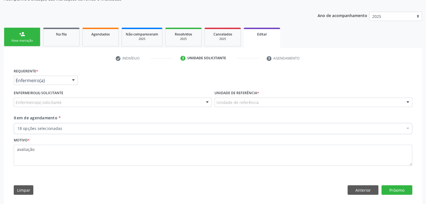
click at [50, 106] on div "Enfermeiro(a) solicitante" at bounding box center [113, 103] width 198 height 10
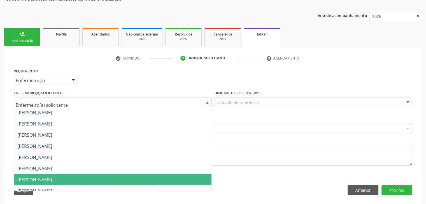
click at [45, 181] on span "[PERSON_NAME]" at bounding box center [34, 180] width 35 height 6
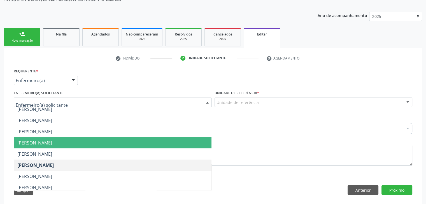
scroll to position [56, 0]
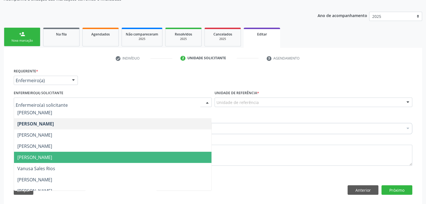
click at [45, 161] on span "[PERSON_NAME]" at bounding box center [112, 157] width 197 height 11
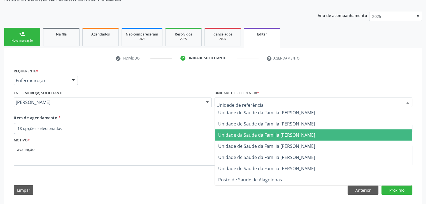
click at [266, 132] on span "Unidade da Saude da Familia [PERSON_NAME]" at bounding box center [266, 135] width 97 height 6
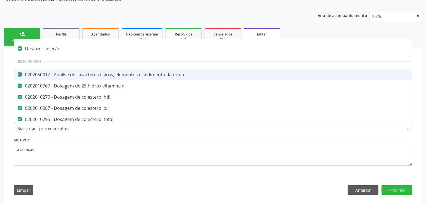
click at [42, 49] on div "Desfazer seleção" at bounding box center [232, 48] width 437 height 11
checkbox urina "false"
checkbox d "false"
checkbox hdl "false"
checkbox ldl "false"
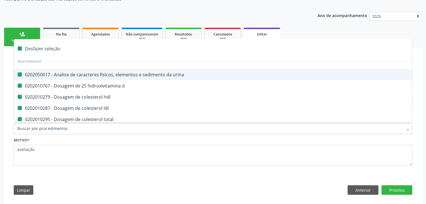
checkbox total "false"
checkbox creatinina "false"
checkbox alcalina "false"
checkbox glicose "false"
checkbox glicosilada "false"
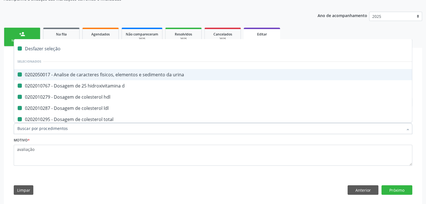
checkbox potassio "false"
checkbox sodio "false"
checkbox \(tgo\) "false"
checkbox \(tgp\) "false"
checkbox triglicerideos "false"
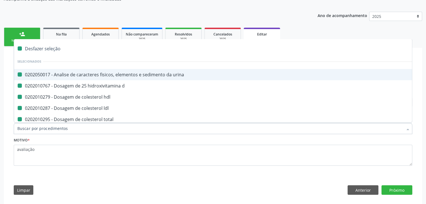
checkbox ureia "false"
checkbox b12 "false"
checkbox completo "false"
checkbox fezes "false"
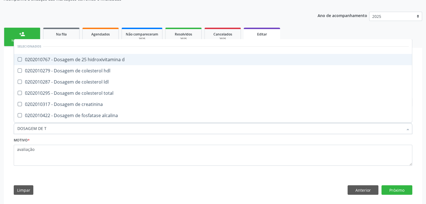
type input "DOSAGEM DE TS"
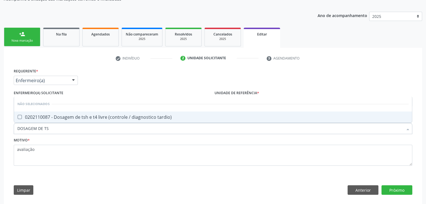
click at [97, 118] on div "0202110087 - Dosagem de tsh e t4 livre (controle / diagnostico tardio)" at bounding box center [212, 117] width 391 height 4
checkbox tardio\) "true"
click at [402, 191] on button "Próximo" at bounding box center [396, 191] width 31 height 10
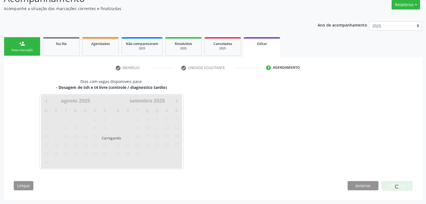
scroll to position [46, 0]
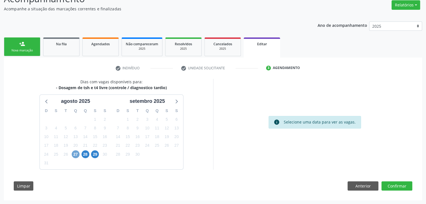
click at [74, 156] on span "27" at bounding box center [76, 155] width 8 height 8
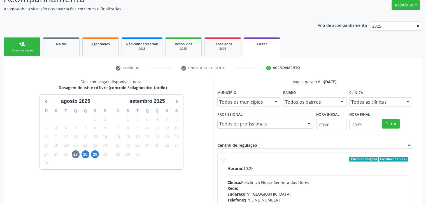
click at [259, 173] on div "Horário: 10:25 Clínica: Policlinica Nossa Senhora das Dores Rede: -- Endereço: …" at bounding box center [317, 204] width 181 height 77
click at [225, 162] on input "Ordem de chegada Consumidos: 5 / 20 Horário: 10:25 Clínica: Policlinica [GEOGRA…" at bounding box center [223, 159] width 4 height 5
radio input "true"
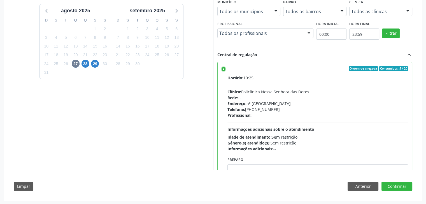
scroll to position [137, 0]
click at [403, 183] on button "Confirmar" at bounding box center [396, 187] width 31 height 10
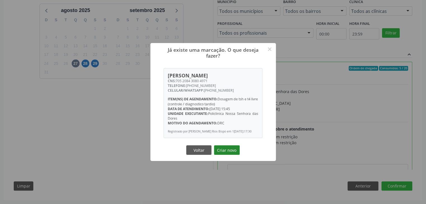
click at [234, 153] on button "Criar novo" at bounding box center [227, 151] width 26 height 10
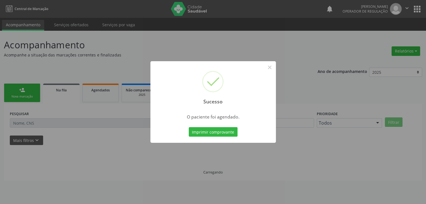
scroll to position [0, 0]
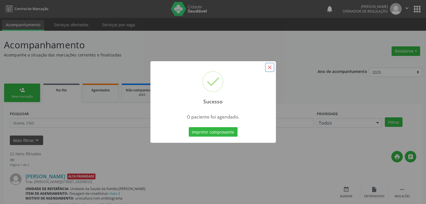
click at [270, 64] on button "×" at bounding box center [270, 68] width 10 height 10
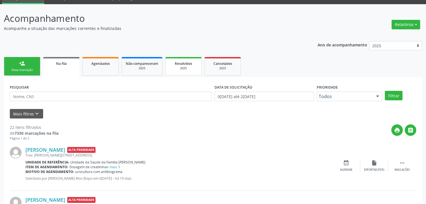
scroll to position [84, 0]
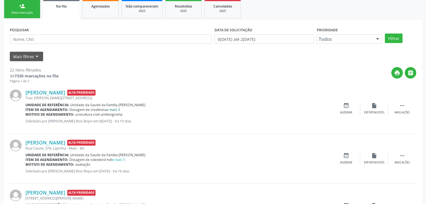
click at [112, 107] on link "e mais 3" at bounding box center [113, 109] width 13 height 5
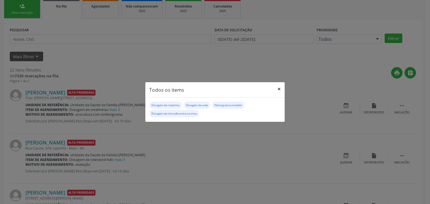
click at [281, 88] on button "×" at bounding box center [278, 89] width 11 height 14
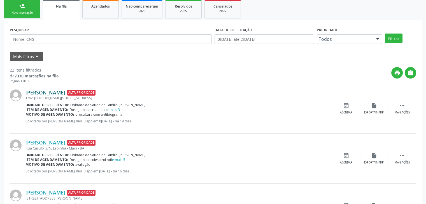
click at [35, 94] on link "[PERSON_NAME]" at bounding box center [45, 93] width 40 height 6
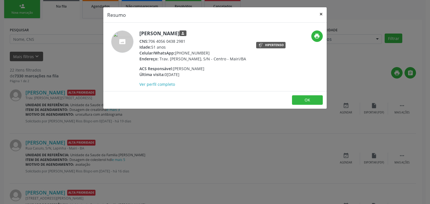
click at [322, 13] on button "×" at bounding box center [320, 14] width 11 height 14
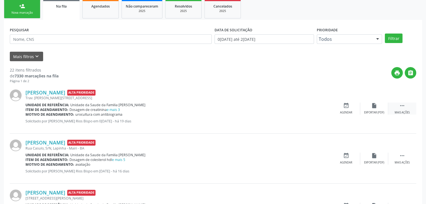
click at [400, 111] on div "Mais ações" at bounding box center [401, 113] width 15 height 4
click at [377, 109] on div "edit Editar" at bounding box center [374, 109] width 28 height 12
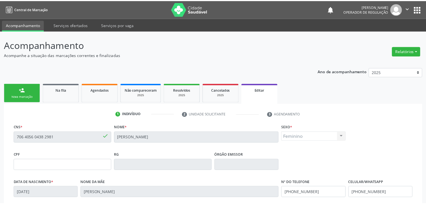
scroll to position [106, 0]
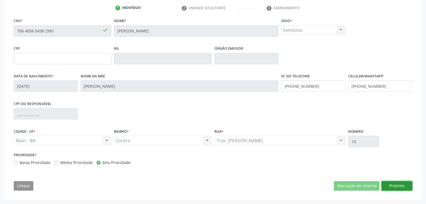
click at [403, 185] on button "Próximo" at bounding box center [396, 186] width 31 height 10
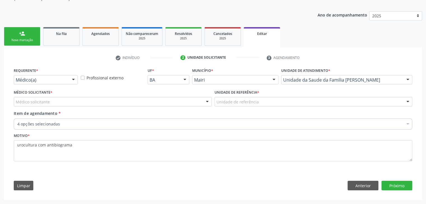
scroll to position [56, 0]
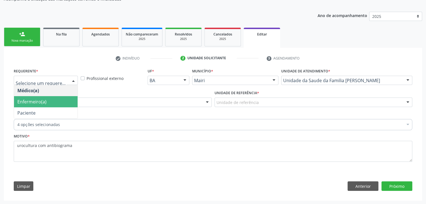
click at [35, 104] on span "Enfermeiro(a)" at bounding box center [31, 102] width 29 height 6
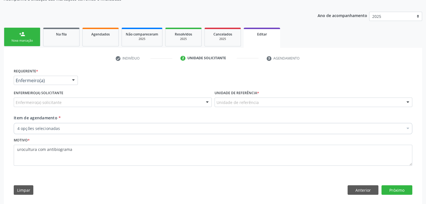
click at [79, 103] on div "Enfermeiro(a) solicitante" at bounding box center [113, 103] width 198 height 10
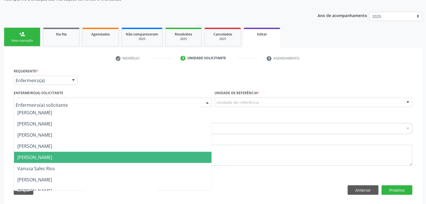
click at [46, 155] on span "[PERSON_NAME]" at bounding box center [34, 158] width 35 height 6
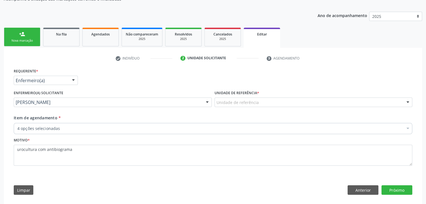
click at [308, 95] on div "Unidade de referência * Unidade de referência Unidade de Saude da Familia [PERS…" at bounding box center [313, 98] width 198 height 18
click at [305, 105] on div "Unidade de referência" at bounding box center [313, 103] width 198 height 10
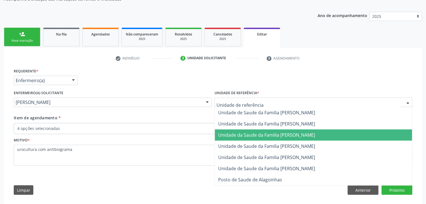
click at [285, 137] on span "Unidade da Saude da Familia [PERSON_NAME]" at bounding box center [266, 135] width 97 height 6
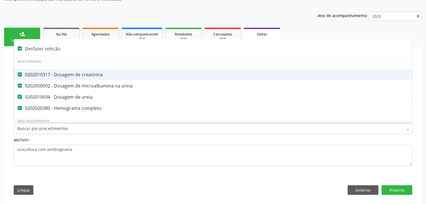
click at [48, 45] on div "Desfazer seleção" at bounding box center [232, 48] width 437 height 11
checkbox creatinina "false"
checkbox urina "false"
checkbox ureia "false"
checkbox completo "false"
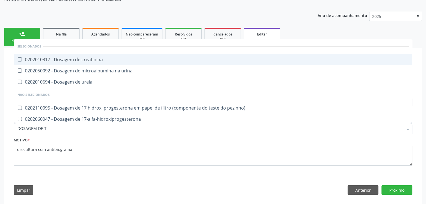
type input "DOSAGEM DE TS"
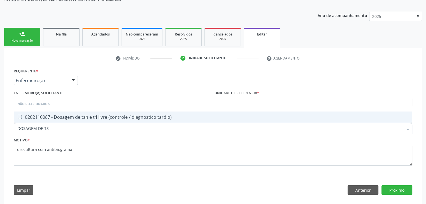
click at [75, 120] on span "0202110087 - Dosagem de tsh e t4 livre (controle / diagnostico tardio)" at bounding box center [213, 117] width 398 height 11
checkbox tardio\) "true"
click at [410, 192] on button "Próximo" at bounding box center [396, 191] width 31 height 10
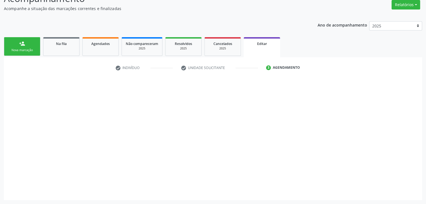
scroll to position [46, 0]
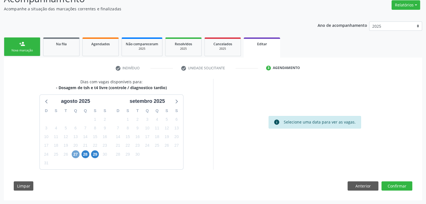
click at [74, 154] on span "27" at bounding box center [76, 155] width 8 height 8
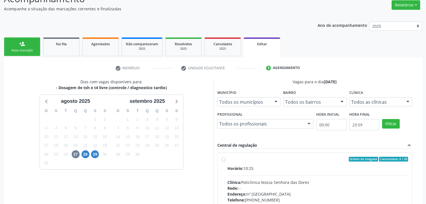
click at [326, 178] on div "Horário: 10:25 Clínica: Policlinica Nossa Senhora das Dores Rede: -- Endereço: …" at bounding box center [317, 204] width 181 height 77
click at [225, 162] on input "Ordem de chegada Consumidos: 6 / 20 Horário: 10:25 Clínica: Policlinica Nossa S…" at bounding box center [223, 159] width 4 height 5
radio input "true"
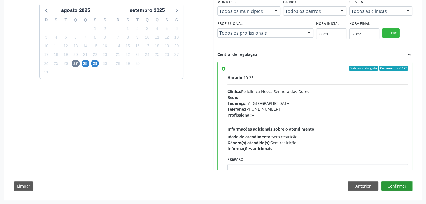
click at [404, 187] on button "Confirmar" at bounding box center [396, 187] width 31 height 10
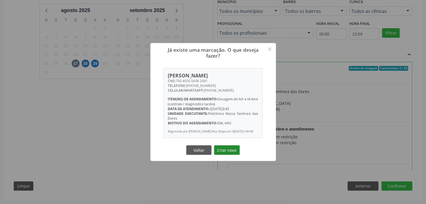
click at [222, 154] on button "Criar novo" at bounding box center [227, 151] width 26 height 10
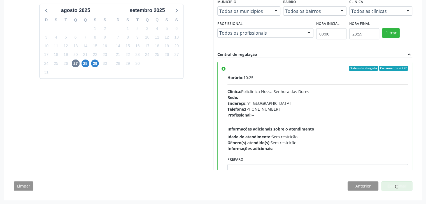
scroll to position [0, 0]
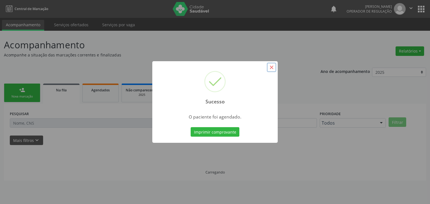
click at [272, 67] on button "×" at bounding box center [272, 68] width 10 height 10
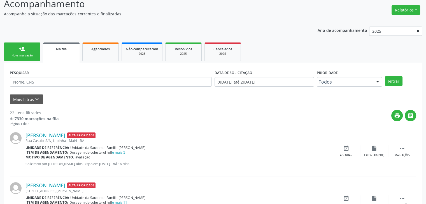
scroll to position [84, 0]
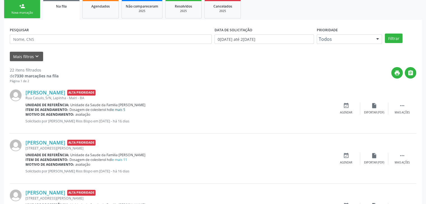
click at [118, 109] on link "e mais 5" at bounding box center [118, 109] width 13 height 5
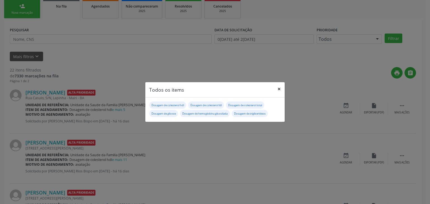
click at [280, 86] on button "×" at bounding box center [278, 89] width 11 height 14
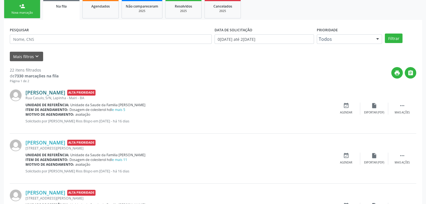
click at [43, 91] on link "[PERSON_NAME]" at bounding box center [45, 93] width 40 height 6
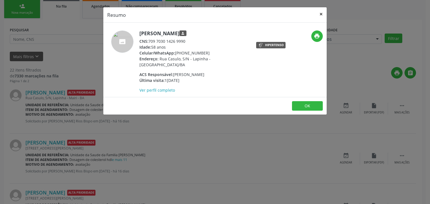
click at [320, 15] on button "×" at bounding box center [320, 14] width 11 height 14
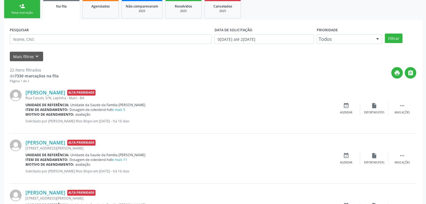
click at [393, 101] on div "[PERSON_NAME] Alta Prioridade Rua Casulo, [GEOGRAPHIC_DATA], [GEOGRAPHIC_DATA] …" at bounding box center [213, 109] width 406 height 50
click at [398, 107] on div " Mais ações" at bounding box center [402, 109] width 28 height 12
click at [381, 111] on div "edit Editar" at bounding box center [374, 109] width 28 height 12
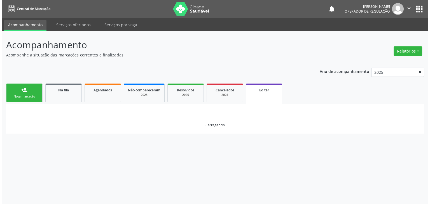
scroll to position [0, 0]
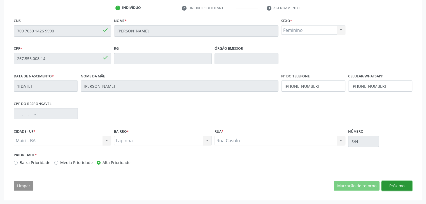
click at [404, 189] on button "Próximo" at bounding box center [396, 186] width 31 height 10
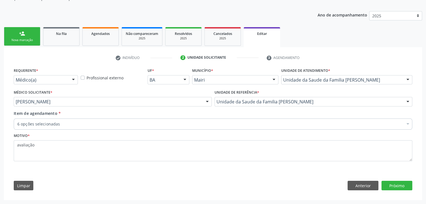
scroll to position [56, 0]
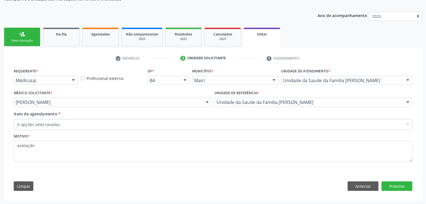
click at [52, 86] on div "Requerente * Médico(a) Médico(a) Enfermeiro(a) Paciente Nenhum resultado encont…" at bounding box center [45, 78] width 67 height 22
click at [53, 120] on div "6 opções selecionadas" at bounding box center [213, 124] width 398 height 11
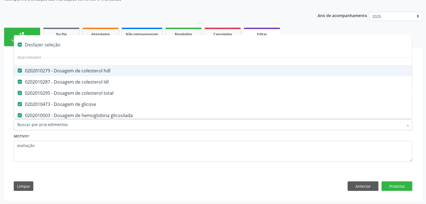
click at [43, 40] on div "Desfazer seleção" at bounding box center [232, 44] width 437 height 11
checkbox hdl "false"
checkbox ldl "false"
checkbox total "false"
checkbox glicose "false"
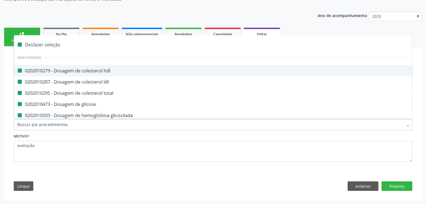
checkbox glicosilada "false"
checkbox triglicerideos "false"
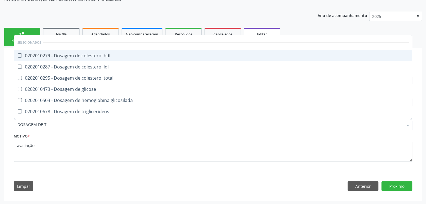
type input "DOSAGEM DE TS"
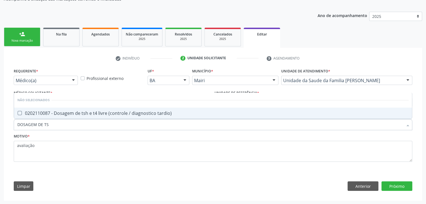
click at [77, 111] on div "0202110087 - Dosagem de tsh e t4 livre (controle / diagnostico tardio)" at bounding box center [212, 113] width 391 height 4
checkbox tardio\) "true"
click at [394, 186] on button "Próximo" at bounding box center [396, 187] width 31 height 10
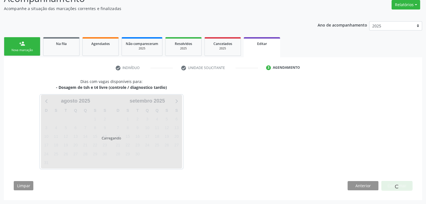
scroll to position [46, 0]
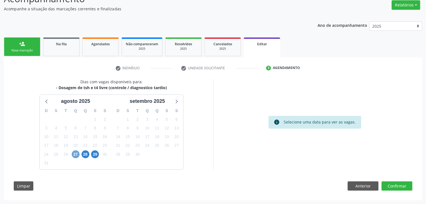
click at [72, 155] on span "27" at bounding box center [76, 155] width 8 height 8
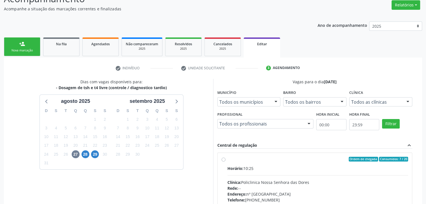
click at [253, 174] on div "Horário: 10:25 Clínica: Policlinica Nossa Senhora das Dores Rede: -- Endereço: …" at bounding box center [317, 204] width 181 height 77
click at [225, 162] on input "Ordem de chegada Consumidos: 7 / 20 Horário: 10:25 Clínica: Policlinica Nossa S…" at bounding box center [223, 159] width 4 height 5
radio input "true"
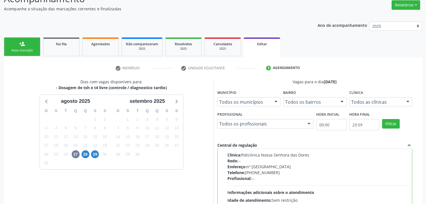
scroll to position [137, 0]
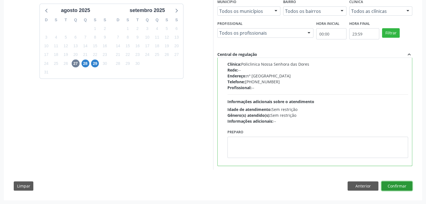
click at [410, 188] on button "Confirmar" at bounding box center [396, 187] width 31 height 10
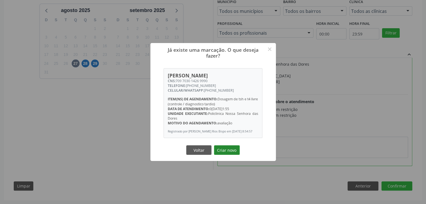
click at [231, 151] on button "Criar novo" at bounding box center [227, 151] width 26 height 10
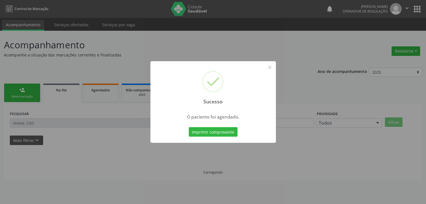
scroll to position [0, 0]
click at [271, 67] on button "×" at bounding box center [272, 68] width 10 height 10
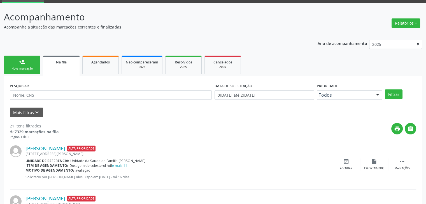
scroll to position [112, 0]
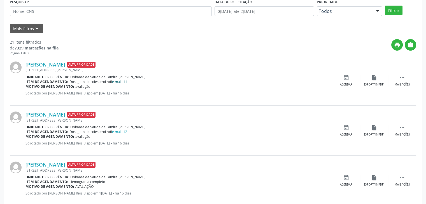
click at [124, 82] on link "e mais 11" at bounding box center [119, 81] width 15 height 5
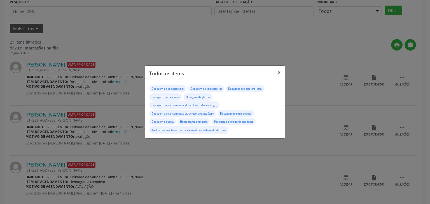
click at [278, 70] on button "×" at bounding box center [278, 73] width 11 height 14
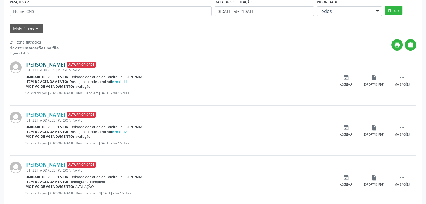
click at [46, 65] on link "[PERSON_NAME]" at bounding box center [45, 65] width 40 height 6
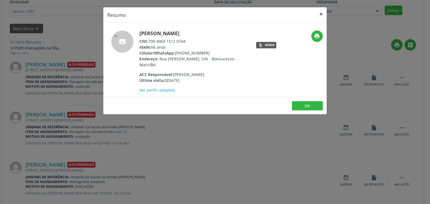
click at [321, 11] on button "×" at bounding box center [320, 14] width 11 height 14
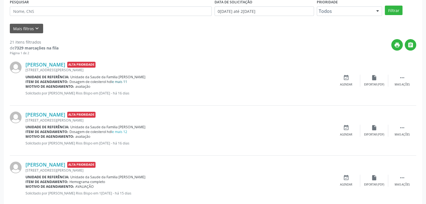
click at [118, 82] on link "e mais 11" at bounding box center [119, 81] width 15 height 5
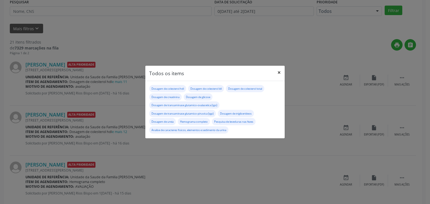
click at [279, 73] on button "×" at bounding box center [278, 73] width 11 height 14
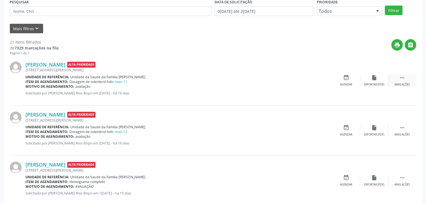
click at [401, 81] on div " Mais ações" at bounding box center [402, 81] width 28 height 12
click at [374, 80] on icon "edit" at bounding box center [374, 78] width 6 height 6
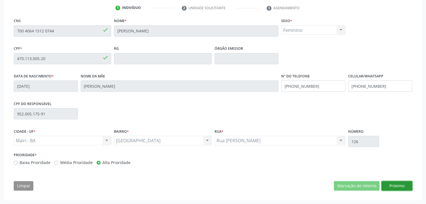
click at [406, 185] on button "Próximo" at bounding box center [396, 186] width 31 height 10
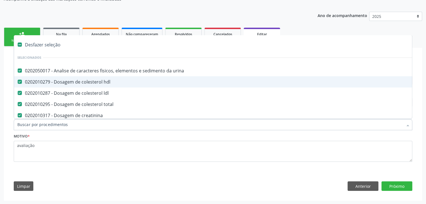
click at [46, 43] on div "Desfazer seleção" at bounding box center [232, 44] width 437 height 11
checkbox urina "false"
checkbox hdl "false"
checkbox ldl "false"
checkbox total "false"
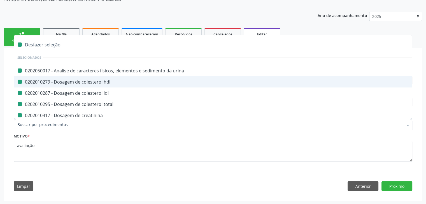
checkbox creatinina "false"
checkbox glicose "false"
checkbox \(tgo\) "false"
checkbox \(tgp\) "false"
checkbox triglicerideos "false"
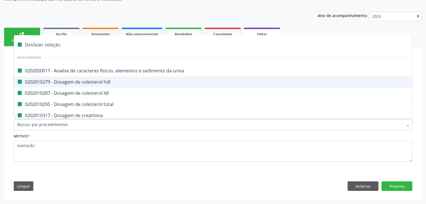
checkbox ureia "false"
checkbox completo "false"
checkbox fezes "false"
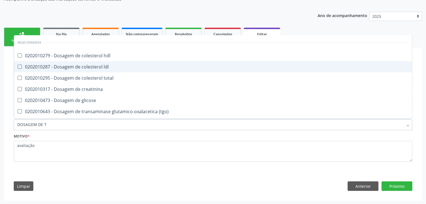
type input "DOSAGEM DE TS"
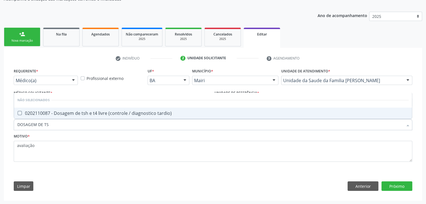
click at [73, 108] on span "0202110087 - Dosagem de tsh e t4 livre (controle / diagnostico tardio)" at bounding box center [213, 113] width 398 height 11
checkbox tardio\) "true"
click at [396, 190] on button "Próximo" at bounding box center [396, 187] width 31 height 10
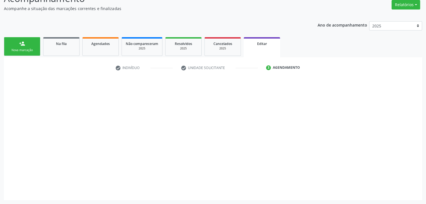
scroll to position [46, 0]
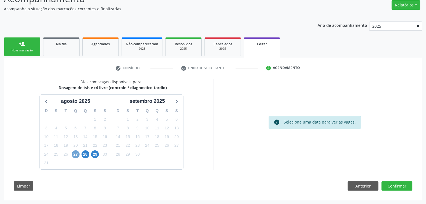
click at [75, 153] on span "27" at bounding box center [76, 155] width 8 height 8
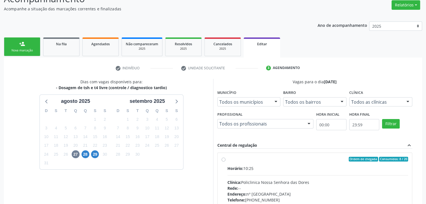
click at [294, 173] on div "Horário: 10:25 Clínica: Policlinica Nossa Senhora das Dores Rede: -- Endereço: …" at bounding box center [317, 204] width 181 height 77
click at [225, 162] on input "Ordem de chegada Consumidos: 8 / 20 Horário: 10:25 Clínica: Policlinica Nossa S…" at bounding box center [223, 159] width 4 height 5
radio input "true"
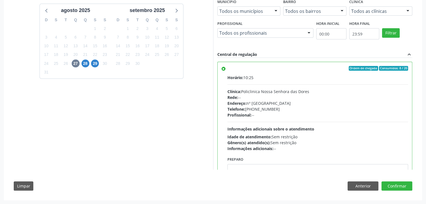
click at [399, 179] on div "Dias com vagas disponíveis para: - Dosagem de tsh e t4 livre (controle / diagno…" at bounding box center [213, 91] width 406 height 207
click at [398, 188] on button "Confirmar" at bounding box center [396, 187] width 31 height 10
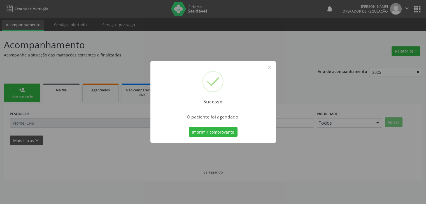
scroll to position [0, 0]
click at [274, 63] on button "×" at bounding box center [272, 68] width 10 height 10
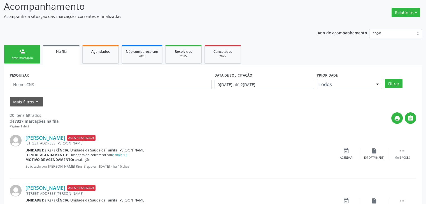
scroll to position [112, 0]
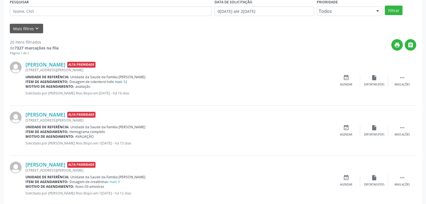
click at [121, 81] on link "e mais 12" at bounding box center [119, 81] width 15 height 5
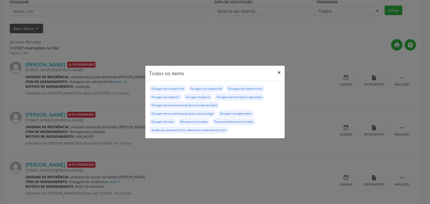
click at [280, 74] on button "×" at bounding box center [278, 73] width 11 height 14
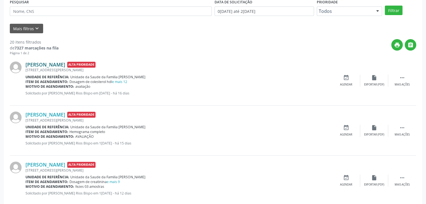
click at [47, 64] on link "[PERSON_NAME]" at bounding box center [45, 65] width 40 height 6
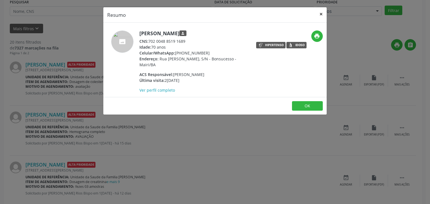
click at [324, 15] on button "×" at bounding box center [320, 14] width 11 height 14
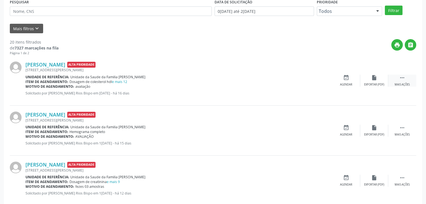
click at [397, 84] on div "Mais ações" at bounding box center [401, 85] width 15 height 4
click at [369, 81] on div "edit Editar" at bounding box center [374, 81] width 28 height 12
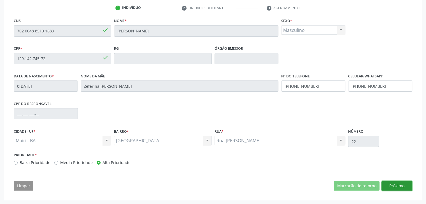
click at [402, 188] on button "Próximo" at bounding box center [396, 186] width 31 height 10
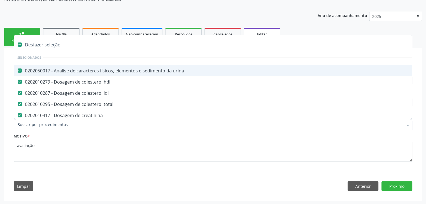
click at [46, 43] on div "Desfazer seleção" at bounding box center [232, 44] width 437 height 11
checkbox urina "false"
checkbox hdl "false"
checkbox ldl "false"
checkbox total "false"
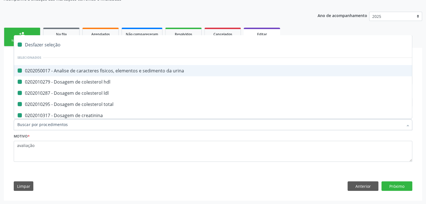
checkbox creatinina "false"
checkbox glicose "false"
checkbox glicosilada "false"
checkbox \(tgo\) "false"
checkbox \(tgp\) "false"
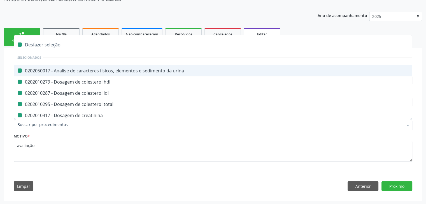
checkbox triglicerideos "false"
checkbox ureia "false"
checkbox completo "false"
checkbox fezes "false"
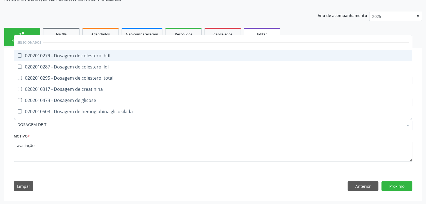
type input "DOSAGEM DE TS"
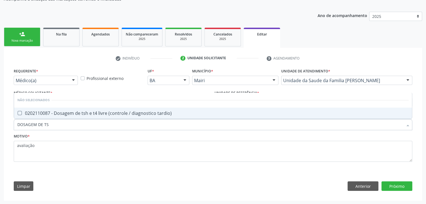
click at [119, 113] on div "0202110087 - Dosagem de tsh e t4 livre (controle / diagnostico tardio)" at bounding box center [212, 113] width 391 height 4
checkbox tardio\) "true"
click at [401, 189] on button "Próximo" at bounding box center [396, 187] width 31 height 10
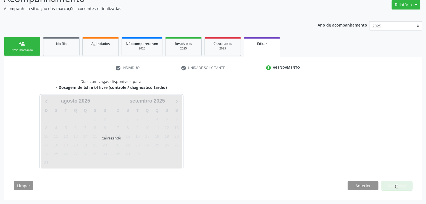
scroll to position [46, 0]
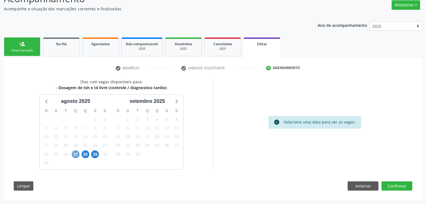
click at [74, 153] on span "27" at bounding box center [76, 155] width 8 height 8
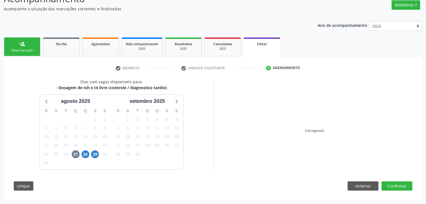
click at [245, 173] on div "Dias com vagas disponíveis para: - Dosagem de tsh e t4 livre (controle / diagno…" at bounding box center [213, 137] width 406 height 116
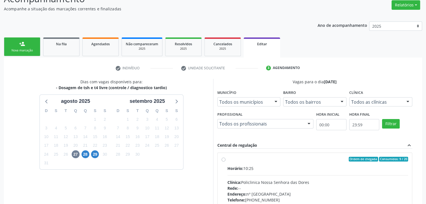
click at [256, 173] on div "Horário: 10:25 Clínica: Policlinica Nossa Senhora das Dores Rede: -- Endereço: …" at bounding box center [317, 204] width 181 height 77
click at [225, 162] on input "Ordem de chegada Consumidos: 9 / 20 Horário: 10:25 Clínica: Policlinica [GEOGRA…" at bounding box center [223, 159] width 4 height 5
radio input "true"
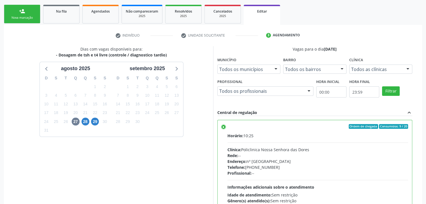
scroll to position [137, 0]
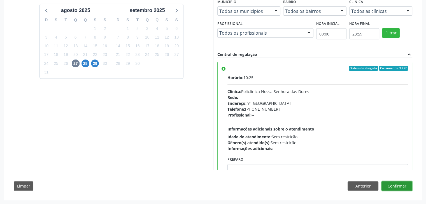
click at [409, 187] on button "Confirmar" at bounding box center [396, 187] width 31 height 10
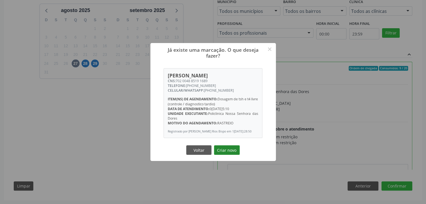
click at [238, 151] on button "Criar novo" at bounding box center [227, 151] width 26 height 10
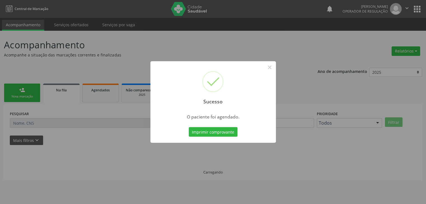
scroll to position [0, 0]
click at [270, 66] on button "×" at bounding box center [272, 68] width 10 height 10
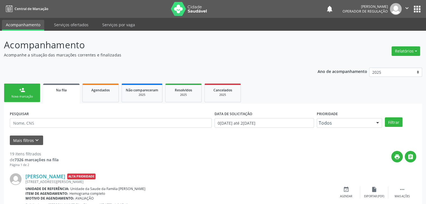
scroll to position [56, 0]
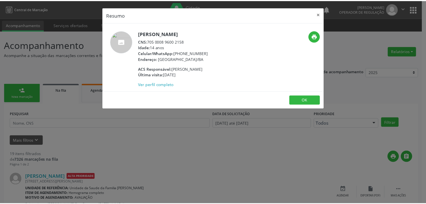
scroll to position [56, 0]
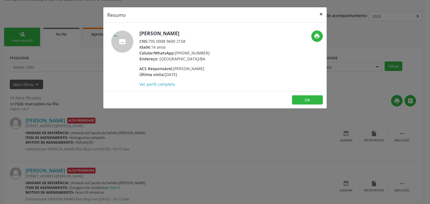
click at [323, 13] on button "×" at bounding box center [320, 14] width 11 height 14
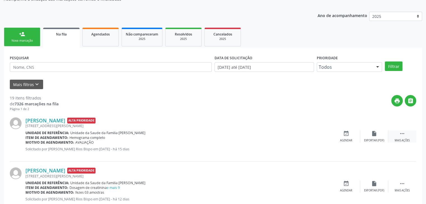
click at [396, 132] on div " Mais ações" at bounding box center [402, 137] width 28 height 12
click at [387, 137] on div "edit Editar" at bounding box center [374, 137] width 28 height 12
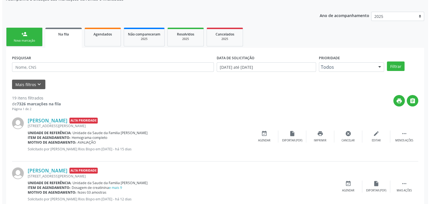
scroll to position [0, 0]
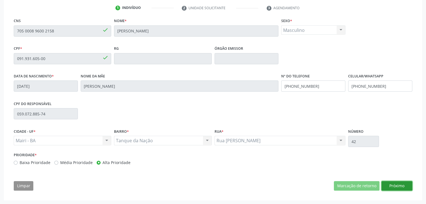
click at [394, 185] on button "Próximo" at bounding box center [396, 186] width 31 height 10
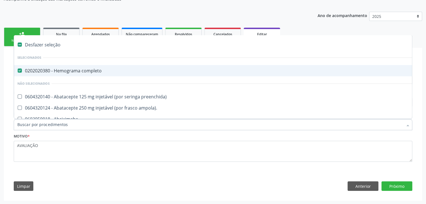
click at [44, 45] on div "Desfazer seleção" at bounding box center [232, 44] width 437 height 11
checkbox completo "false"
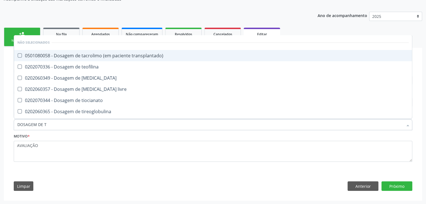
type input "DOSAGEM DE TS"
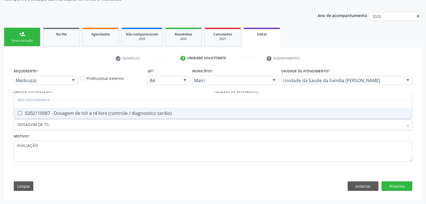
click at [76, 112] on div "0202110087 - Dosagem de tsh e t4 livre (controle / diagnostico tardio)" at bounding box center [212, 113] width 391 height 4
checkbox tardio\) "true"
click at [406, 185] on button "Próximo" at bounding box center [396, 187] width 31 height 10
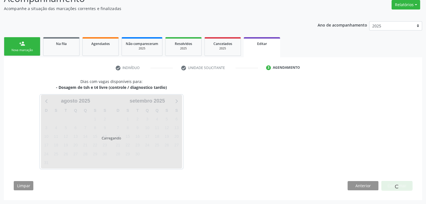
scroll to position [46, 0]
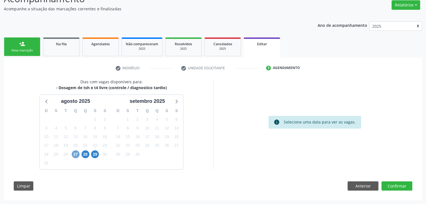
click at [76, 155] on span "27" at bounding box center [76, 155] width 8 height 8
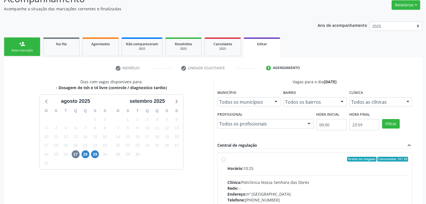
click at [294, 167] on div "Horário: 10:25" at bounding box center [317, 169] width 181 height 6
click at [225, 162] on input "Ordem de chegada Consumidos: 10 / 20 Horário: 10:25 Clínica: Policlinica Nossa …" at bounding box center [223, 159] width 4 height 5
radio input "true"
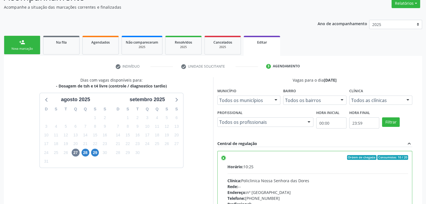
scroll to position [137, 0]
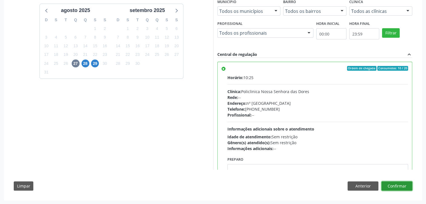
click at [406, 184] on button "Confirmar" at bounding box center [396, 187] width 31 height 10
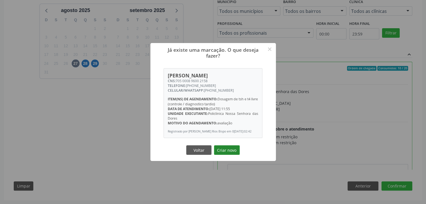
click at [230, 151] on button "Criar novo" at bounding box center [227, 151] width 26 height 10
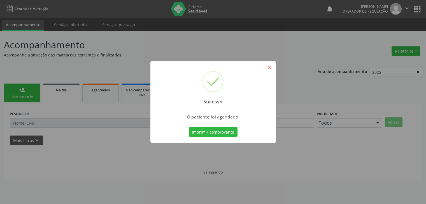
scroll to position [0, 0]
click at [270, 65] on button "×" at bounding box center [272, 68] width 10 height 10
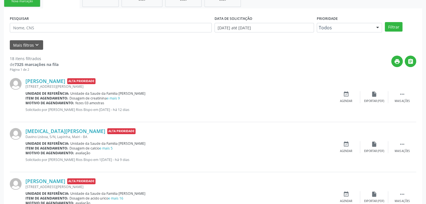
scroll to position [112, 0]
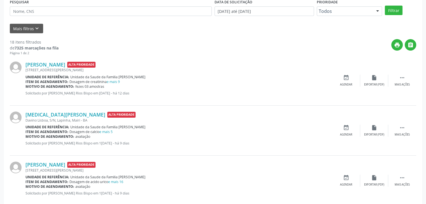
click at [120, 80] on div "Item de agendamento: Dosagem de creatinina e mais 9" at bounding box center [178, 81] width 306 height 5
click at [117, 81] on link "e mais 9" at bounding box center [113, 81] width 13 height 5
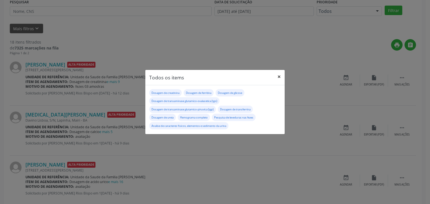
click at [277, 79] on button "×" at bounding box center [278, 77] width 11 height 14
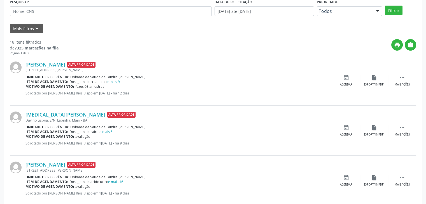
click at [40, 60] on div "Caleb Alves Santos Alta Prioridade Rua Osvaldo Ribeiro, S/N, Lapinha - Mairi - …" at bounding box center [213, 81] width 406 height 50
click at [46, 62] on link "[PERSON_NAME]" at bounding box center [45, 65] width 40 height 6
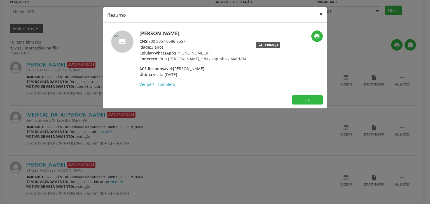
click at [321, 16] on button "×" at bounding box center [320, 14] width 11 height 14
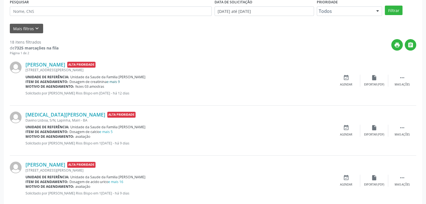
click at [116, 82] on link "e mais 9" at bounding box center [113, 81] width 13 height 5
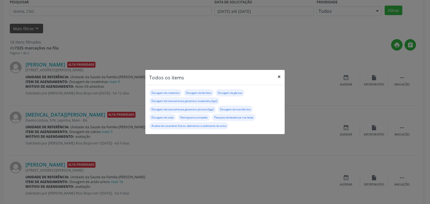
click at [280, 77] on button "×" at bounding box center [278, 77] width 11 height 14
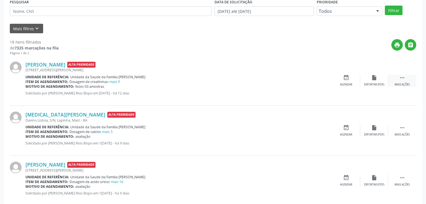
click at [398, 81] on div " Mais ações" at bounding box center [402, 81] width 28 height 12
click at [359, 83] on div "cancel Cancelar" at bounding box center [346, 81] width 28 height 12
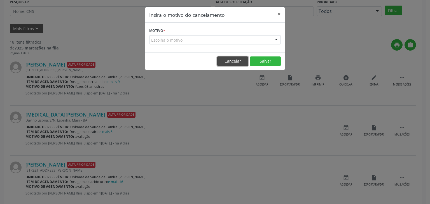
click at [231, 60] on button "Cancelar" at bounding box center [232, 62] width 31 height 10
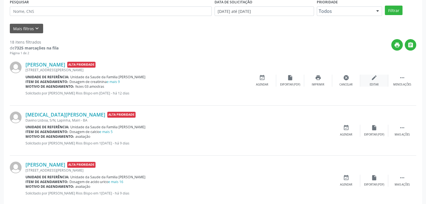
click at [369, 77] on div "edit Editar" at bounding box center [374, 81] width 28 height 12
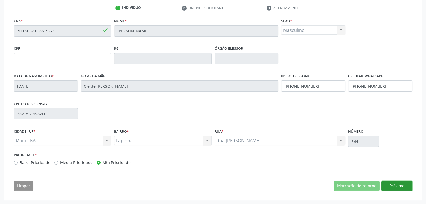
click at [397, 184] on button "Próximo" at bounding box center [396, 186] width 31 height 10
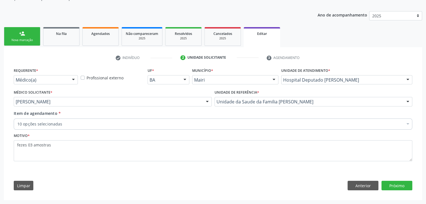
scroll to position [56, 0]
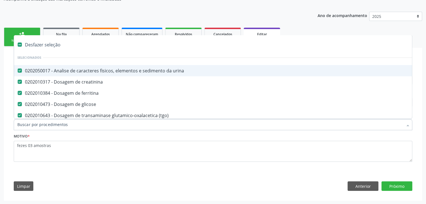
click at [47, 39] on div "Desfazer seleção" at bounding box center [232, 44] width 437 height 11
checkbox urina "false"
checkbox creatinina "false"
checkbox ferritina "false"
checkbox glicose "false"
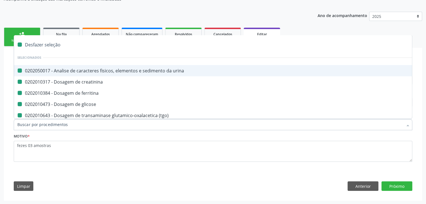
checkbox \(tgo\) "false"
checkbox \(tgp\) "false"
checkbox transferrina "false"
checkbox ureia "false"
checkbox completo "false"
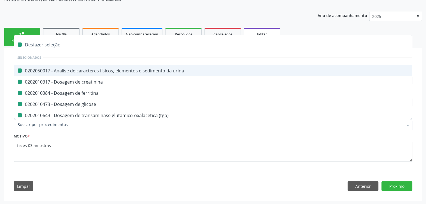
checkbox fezes "false"
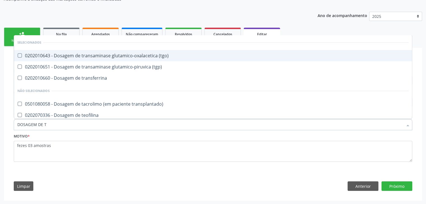
type input "DOSAGEM DE TS"
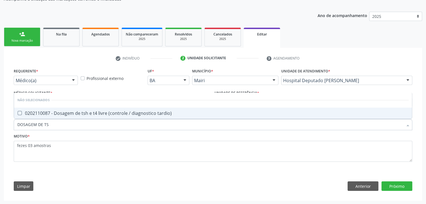
click at [74, 119] on input "DOSAGEM DE TS" at bounding box center [209, 124] width 385 height 11
click at [79, 113] on div "0202110087 - Dosagem de tsh e t4 livre (controle / diagnostico tardio)" at bounding box center [212, 113] width 391 height 4
checkbox tardio\) "true"
click at [399, 187] on button "Próximo" at bounding box center [396, 187] width 31 height 10
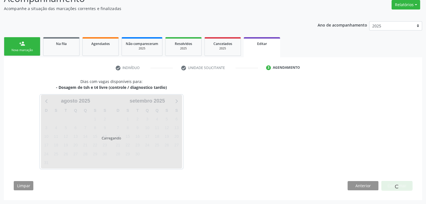
scroll to position [46, 0]
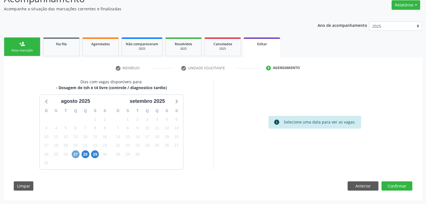
click at [73, 153] on span "27" at bounding box center [76, 155] width 8 height 8
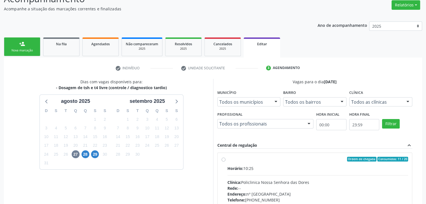
drag, startPoint x: 259, startPoint y: 185, endPoint x: 265, endPoint y: 184, distance: 5.4
click at [265, 184] on div "Clínica: Policlinica Nossa Senhora das Dores" at bounding box center [317, 183] width 181 height 6
click at [225, 162] on input "Ordem de chegada Consumidos: 11 / 20 Horário: 10:25 Clínica: Policlinica Nossa …" at bounding box center [223, 159] width 4 height 5
radio input "true"
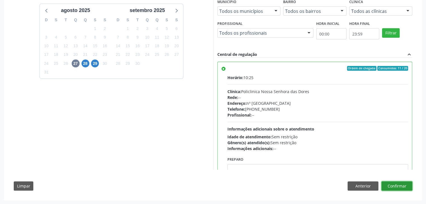
click at [400, 185] on button "Confirmar" at bounding box center [396, 187] width 31 height 10
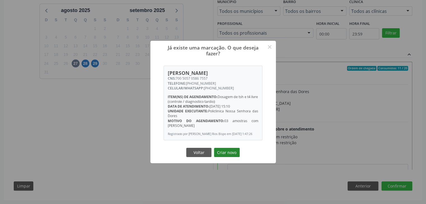
click at [230, 155] on button "Criar novo" at bounding box center [227, 153] width 26 height 10
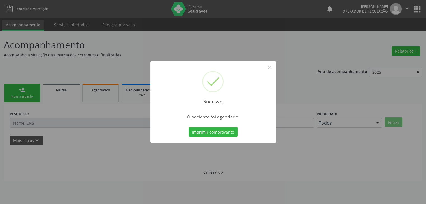
scroll to position [0, 0]
click at [270, 65] on button "×" at bounding box center [272, 68] width 10 height 10
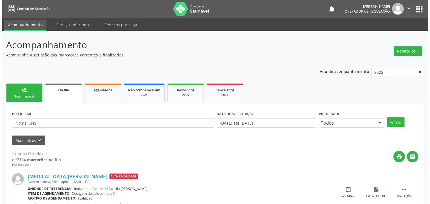
scroll to position [112, 0]
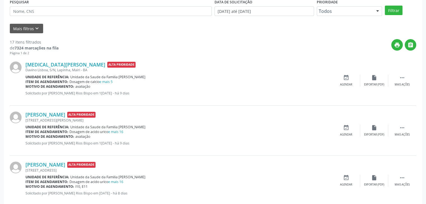
click at [104, 77] on span "Unidade da Saude da Familia [PERSON_NAME]" at bounding box center [107, 77] width 75 height 5
click at [105, 83] on link "e mais 5" at bounding box center [105, 81] width 13 height 5
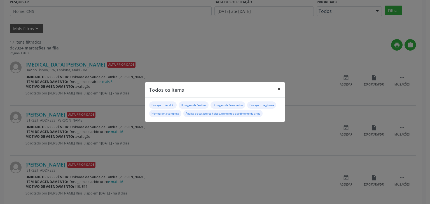
click at [283, 86] on button "×" at bounding box center [278, 89] width 11 height 14
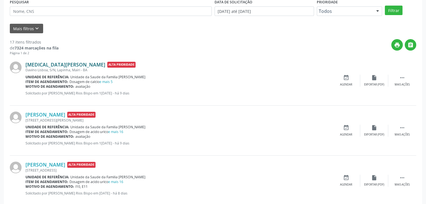
click at [31, 64] on link "[MEDICAL_DATA][PERSON_NAME]" at bounding box center [65, 65] width 80 height 6
